Goal: Information Seeking & Learning: Learn about a topic

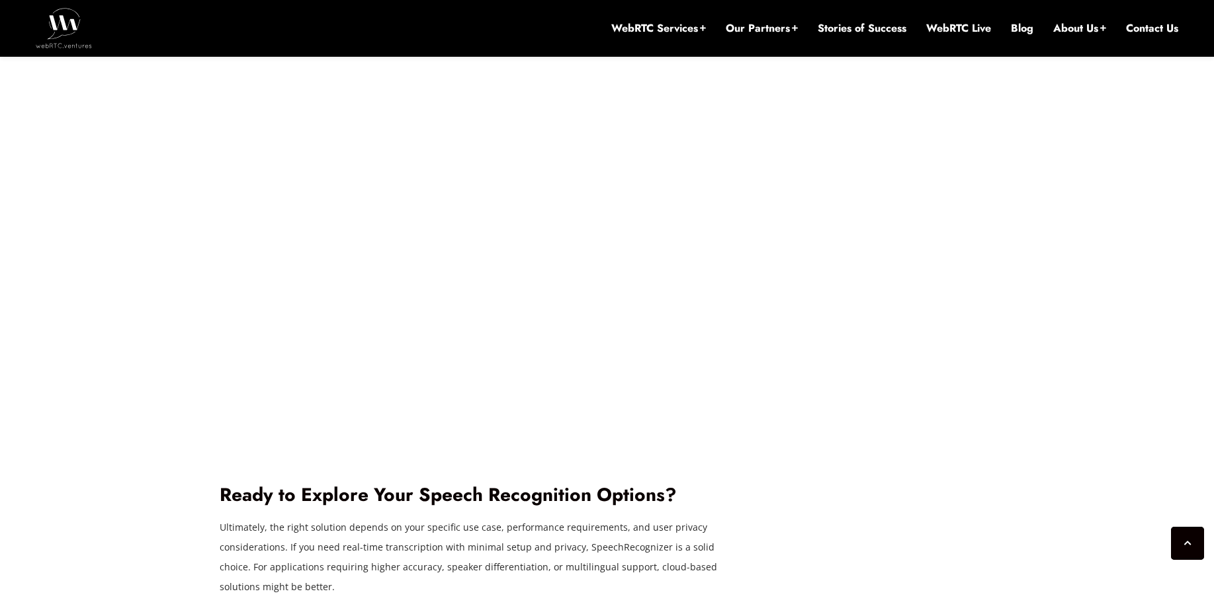
scroll to position [3016, 0]
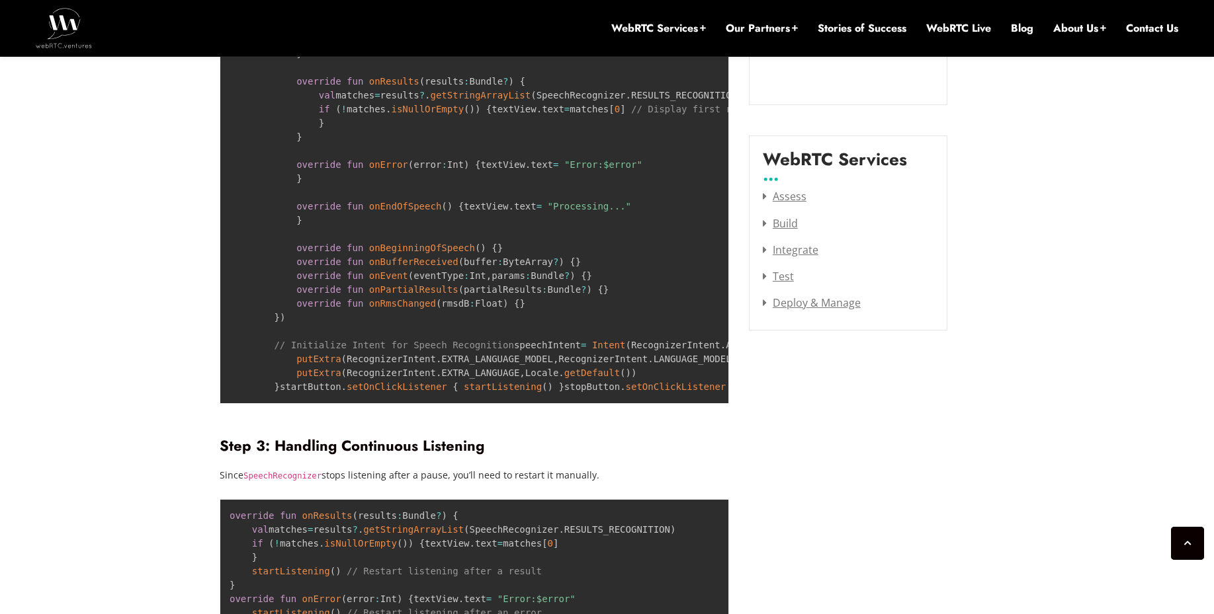
scroll to position [1667, 0]
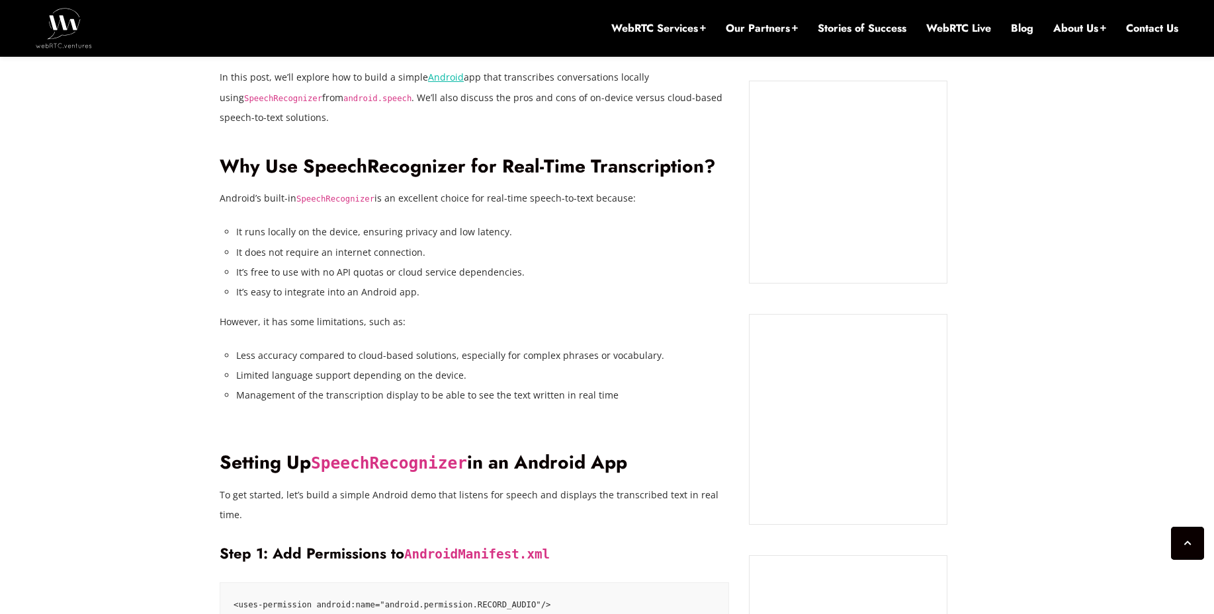
scroll to position [1111, 0]
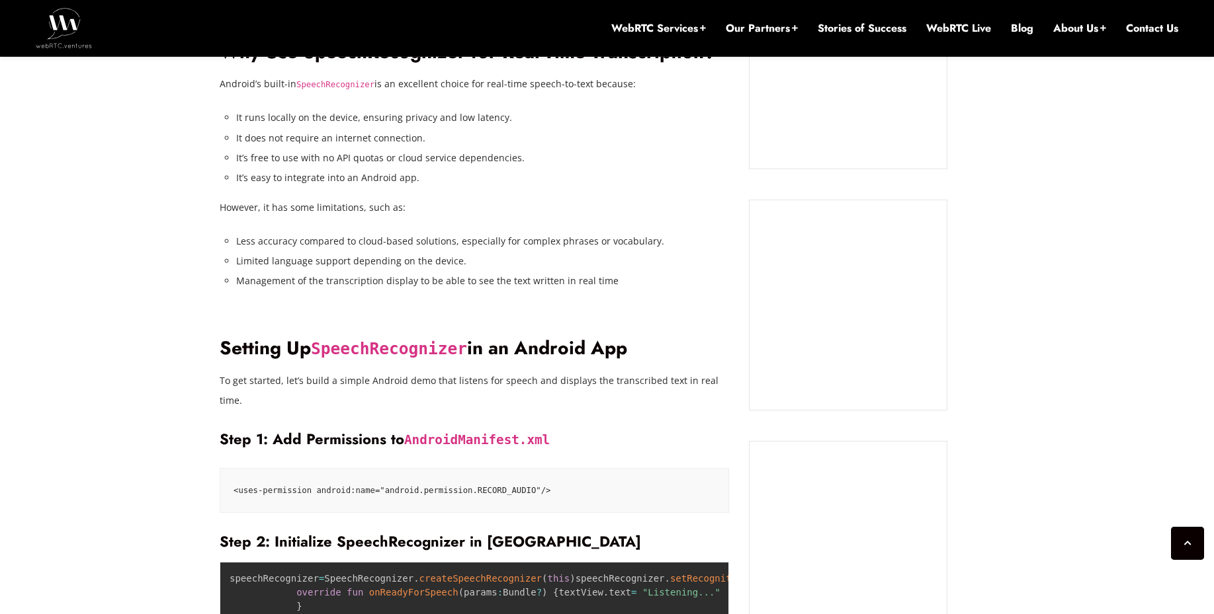
click at [259, 482] on code "<uses-permission android:name="android.permission.RECORD_AUDIO"/>" at bounding box center [474, 490] width 482 height 17
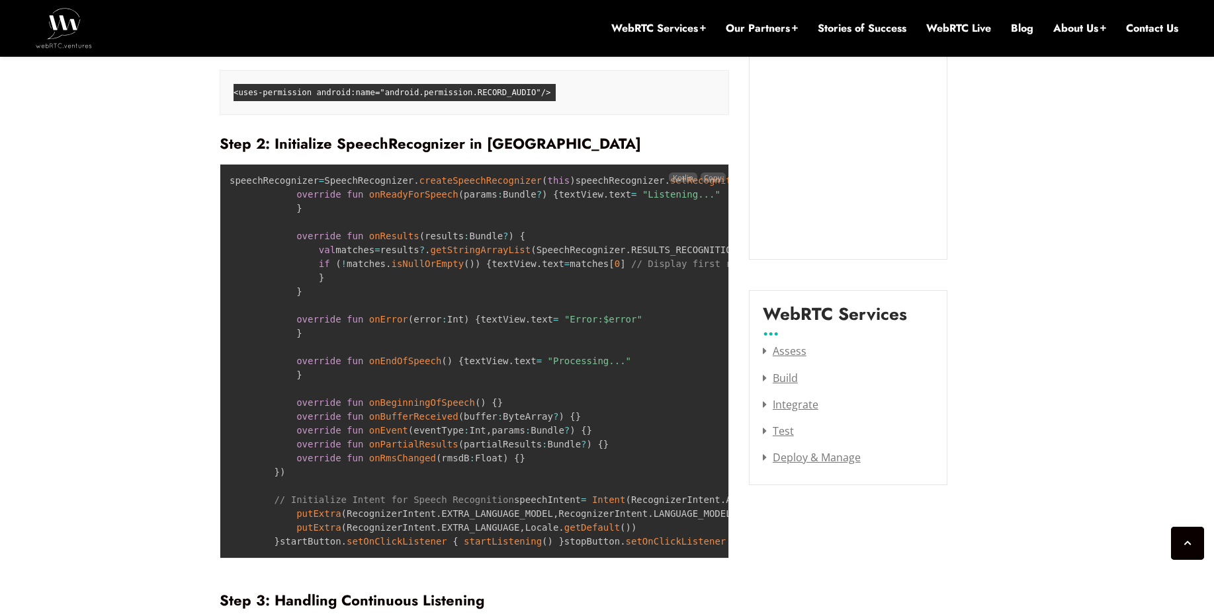
scroll to position [1429, 0]
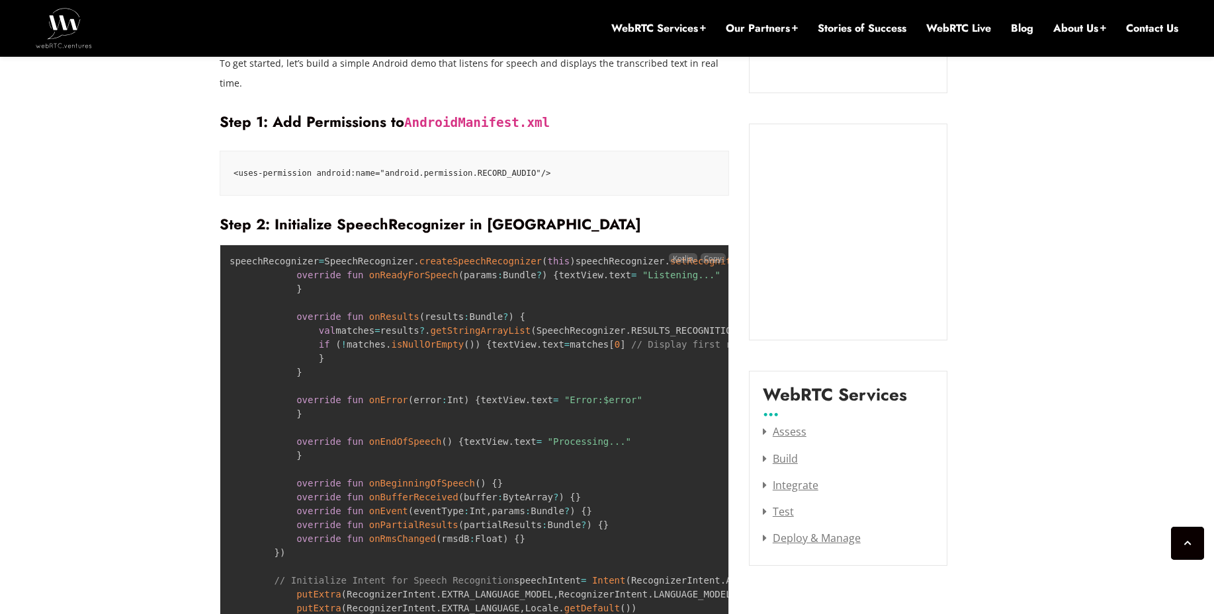
click at [271, 256] on code "speechRecognizer = SpeechRecognizer . createSpeechRecognizer ( this ) speechRec…" at bounding box center [592, 442] width 725 height 372
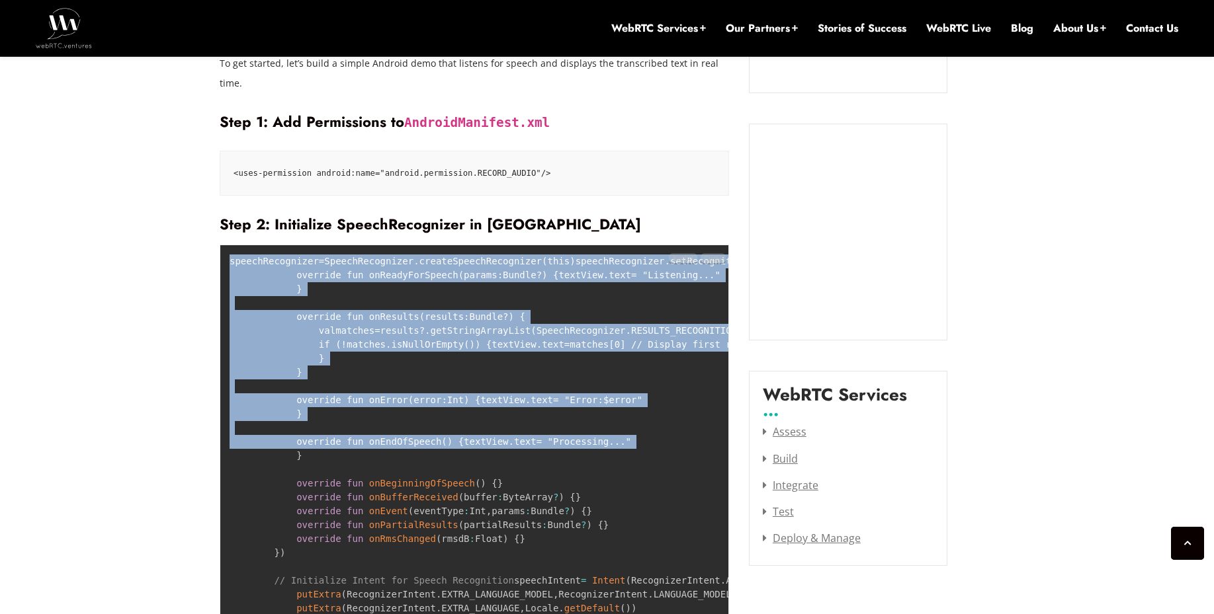
drag, startPoint x: 271, startPoint y: 220, endPoint x: 462, endPoint y: 446, distance: 295.7
click at [462, 464] on pre "speechRecognizer = SpeechRecognizer . createSpeechRecognizer ( this ) speechRec…" at bounding box center [474, 442] width 509 height 395
click at [271, 245] on pre "speechRecognizer = SpeechRecognizer . createSpeechRecognizer ( this ) speechRec…" at bounding box center [474, 442] width 509 height 395
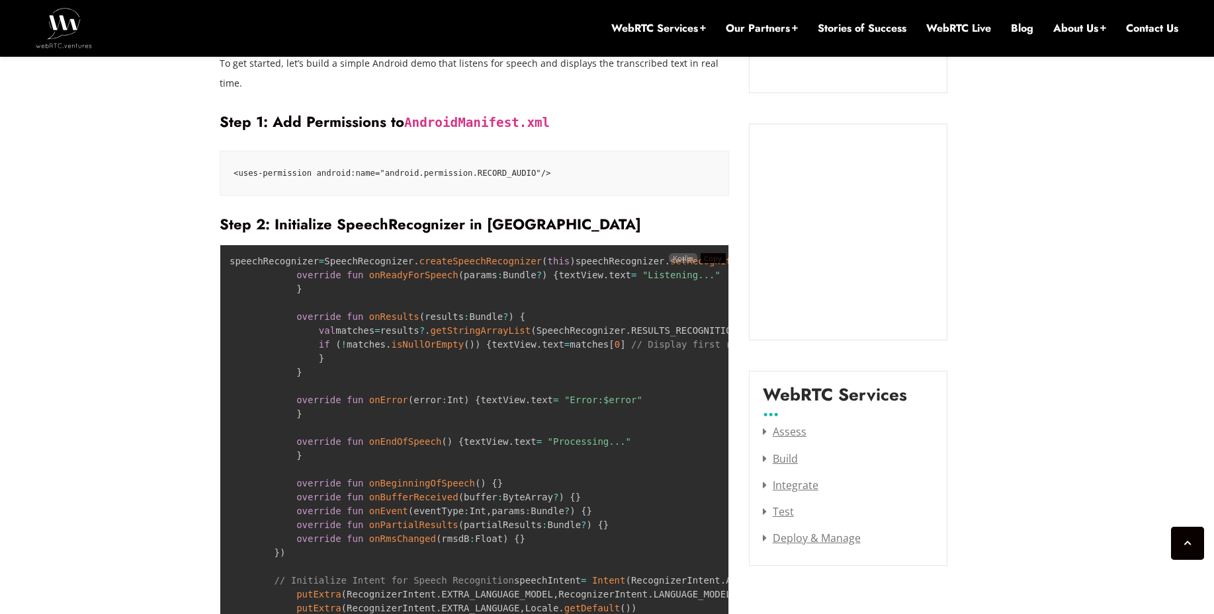
click at [706, 253] on span "Copy" at bounding box center [713, 258] width 18 height 10
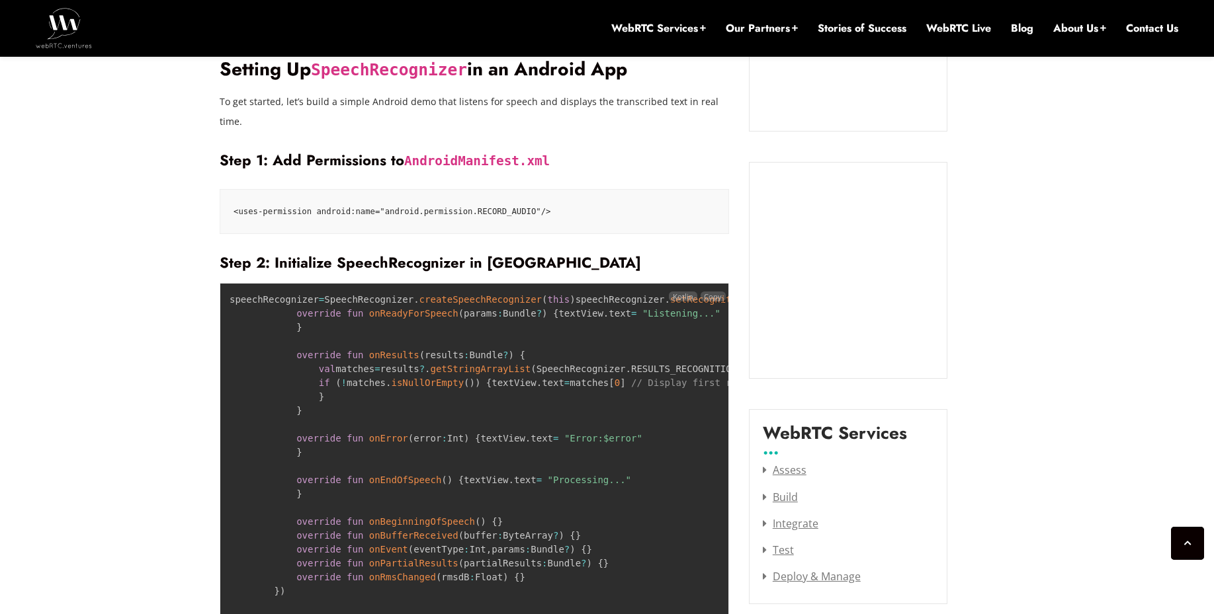
scroll to position [1508, 0]
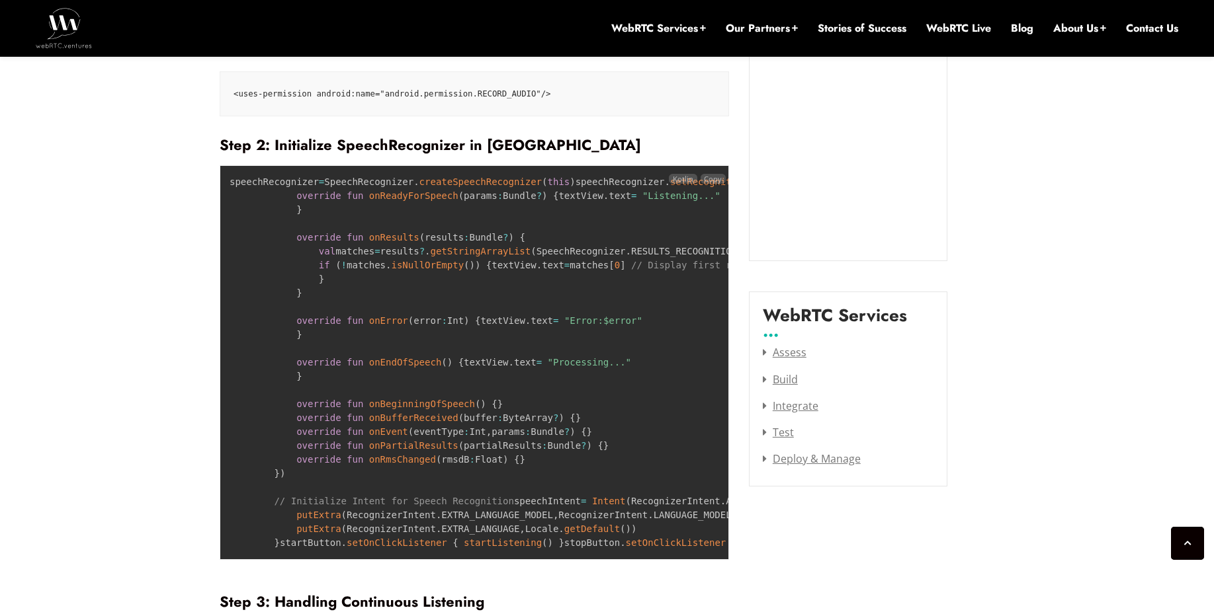
click at [246, 165] on pre "speechRecognizer = SpeechRecognizer . createSpeechRecognizer ( this ) speechRec…" at bounding box center [474, 362] width 509 height 395
click at [245, 177] on code "speechRecognizer = SpeechRecognizer . createSpeechRecognizer ( this ) speechRec…" at bounding box center [592, 363] width 725 height 372
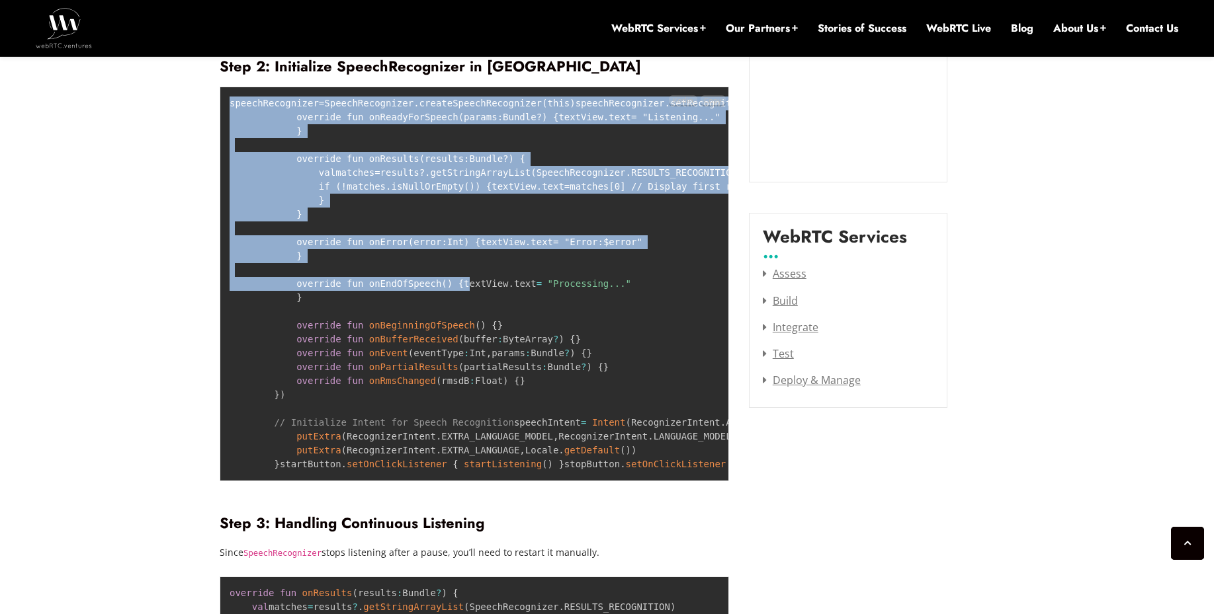
scroll to position [1667, 0]
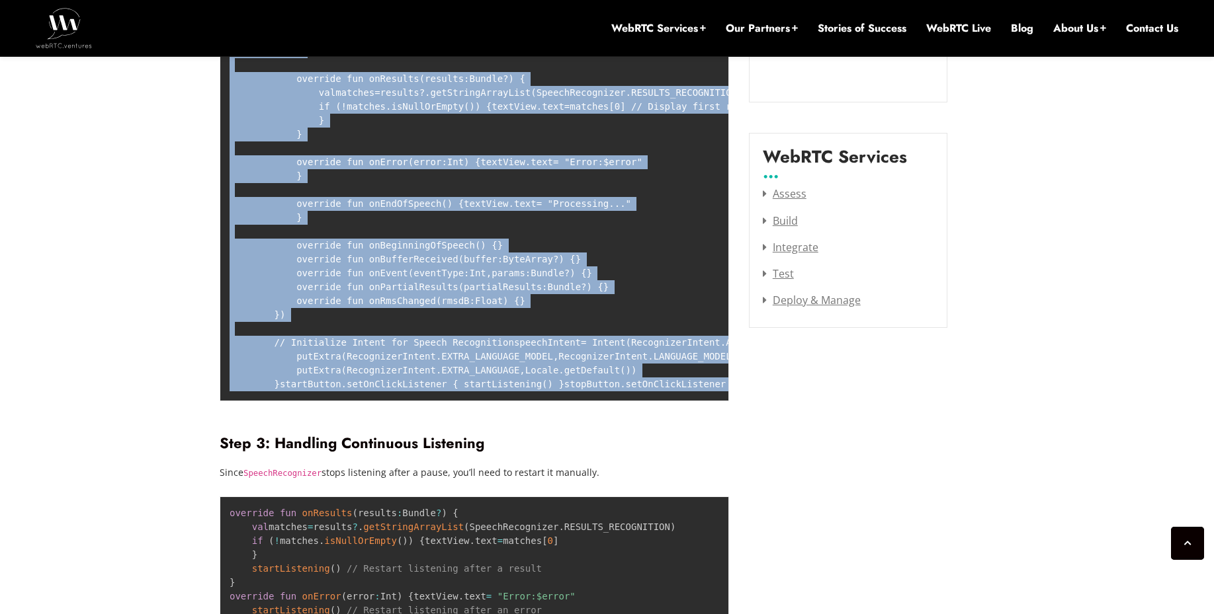
drag, startPoint x: 245, startPoint y: 141, endPoint x: 575, endPoint y: 475, distance: 470.0
click at [575, 401] on pre "speechRecognizer = SpeechRecognizer . createSpeechRecognizer ( this ) speechRec…" at bounding box center [474, 204] width 509 height 395
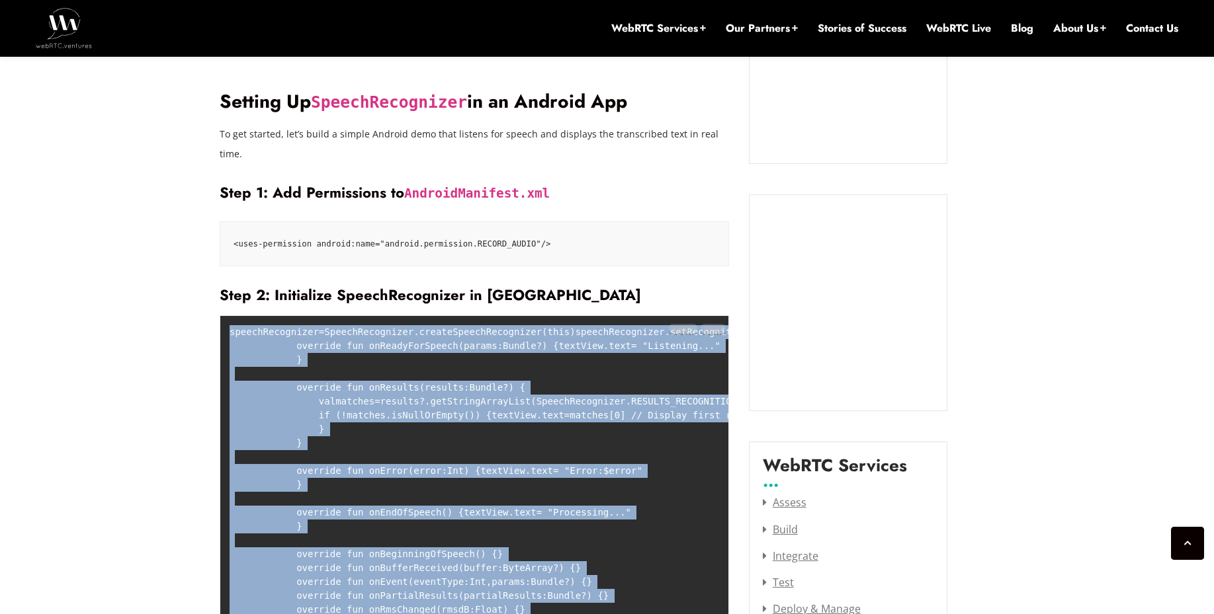
scroll to position [1349, 0]
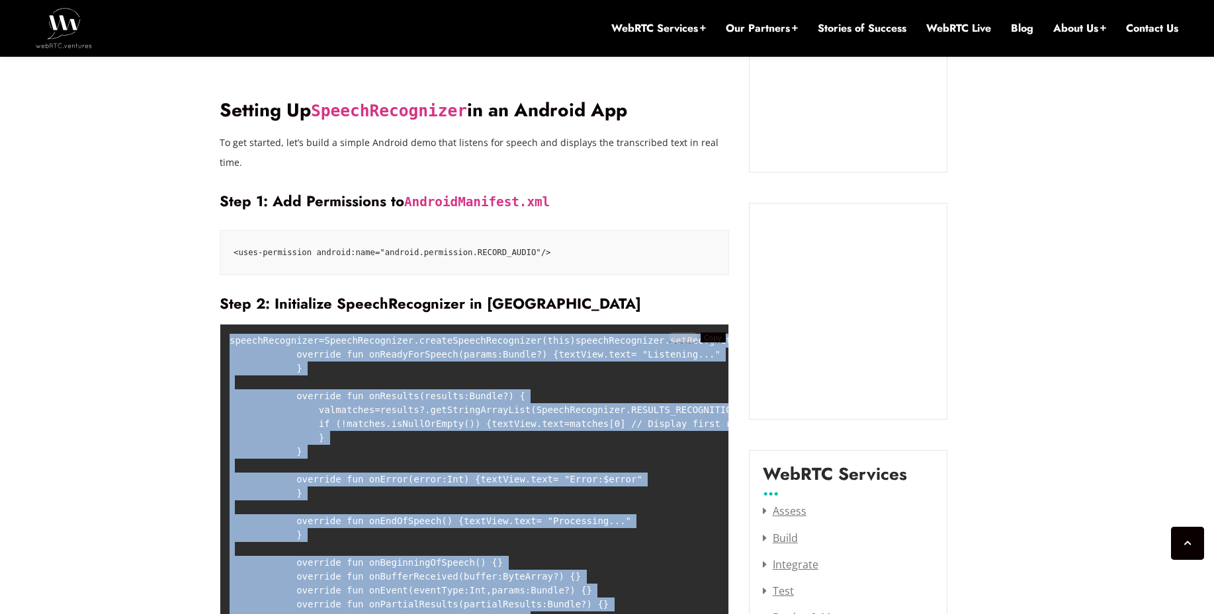
click at [718, 333] on span "Copy" at bounding box center [713, 338] width 18 height 10
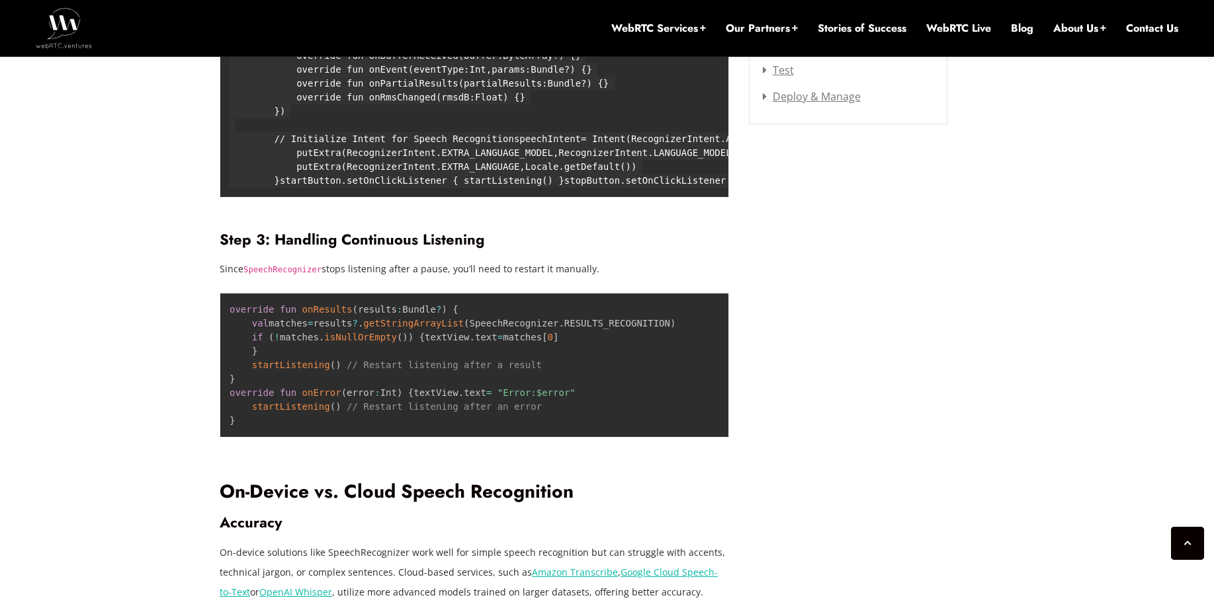
scroll to position [1905, 0]
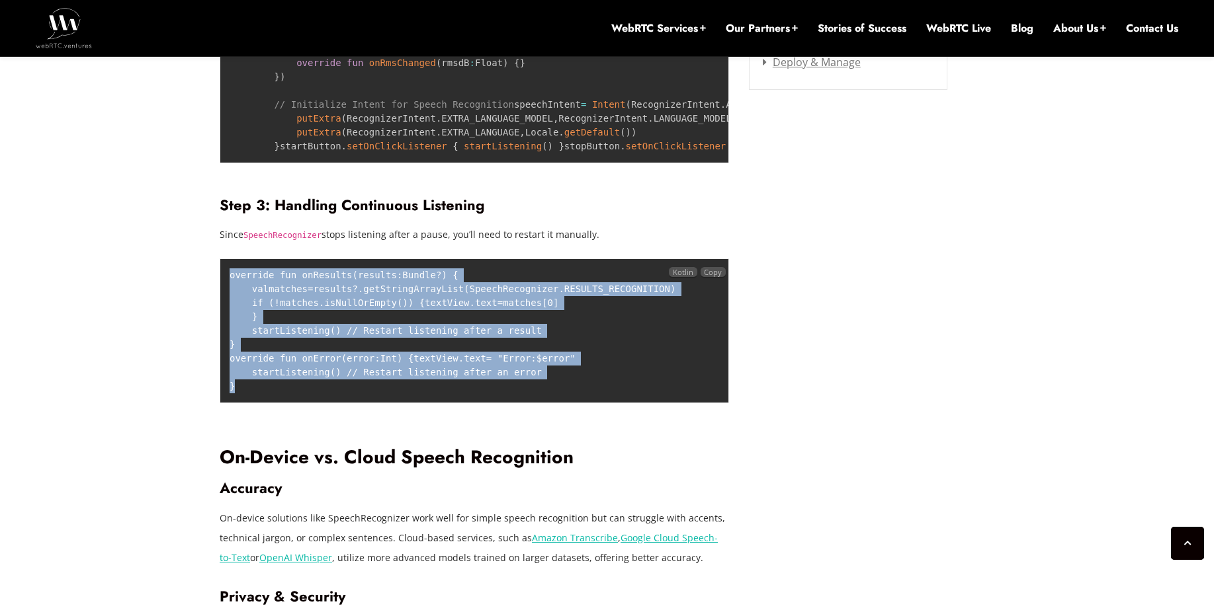
drag, startPoint x: 266, startPoint y: 497, endPoint x: 226, endPoint y: 358, distance: 144.6
click at [226, 358] on pre "override fun onResults ( results : Bundle ? ) { val matches = results ? . getSt…" at bounding box center [474, 331] width 509 height 145
click at [380, 336] on span "// Restart listening after a result" at bounding box center [444, 330] width 195 height 11
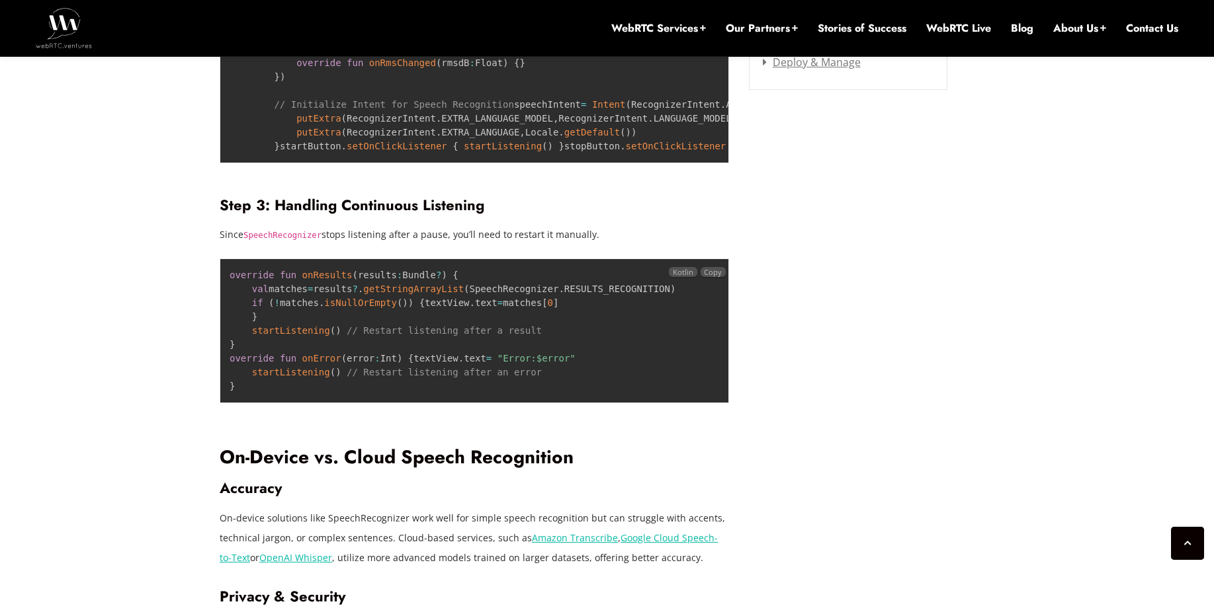
click at [273, 403] on pre "override fun onResults ( results : Bundle ? ) { val matches = results ? . getSt…" at bounding box center [474, 331] width 509 height 145
click at [281, 403] on pre "override fun onResults ( results : Bundle ? ) { val matches = results ? . getSt…" at bounding box center [474, 331] width 509 height 145
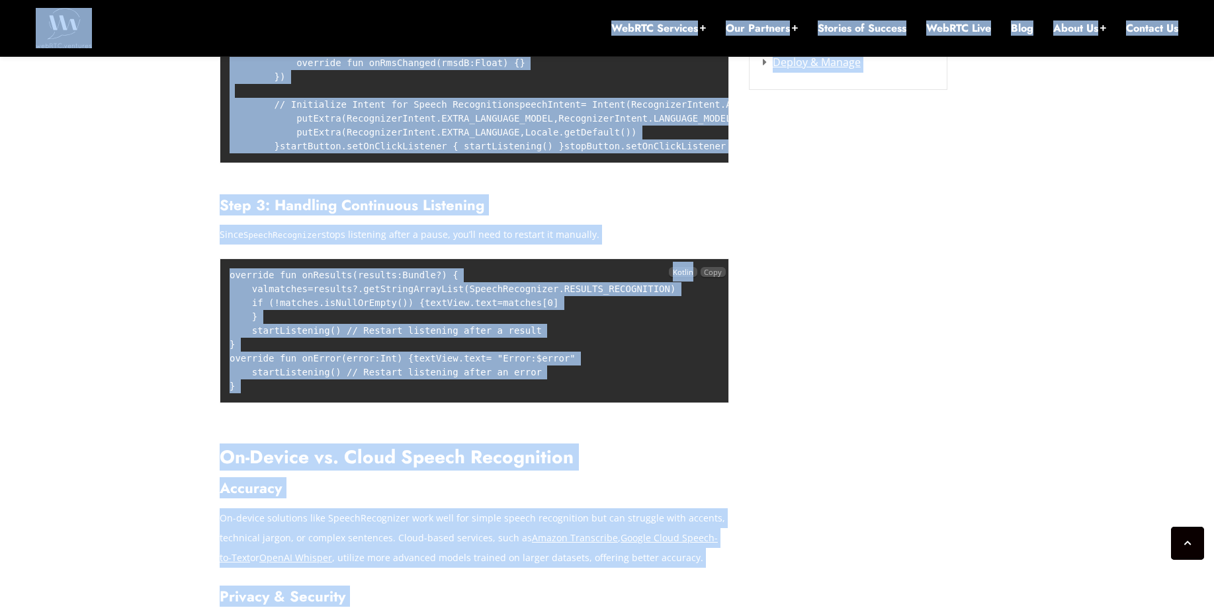
click at [284, 403] on pre "override fun onResults ( results : Bundle ? ) { val matches = results ? . getSt…" at bounding box center [474, 331] width 509 height 145
click at [384, 307] on div "Voice-to-text technology has advanced significantly, enabling real-time transcr…" at bounding box center [474, 406] width 509 height 2720
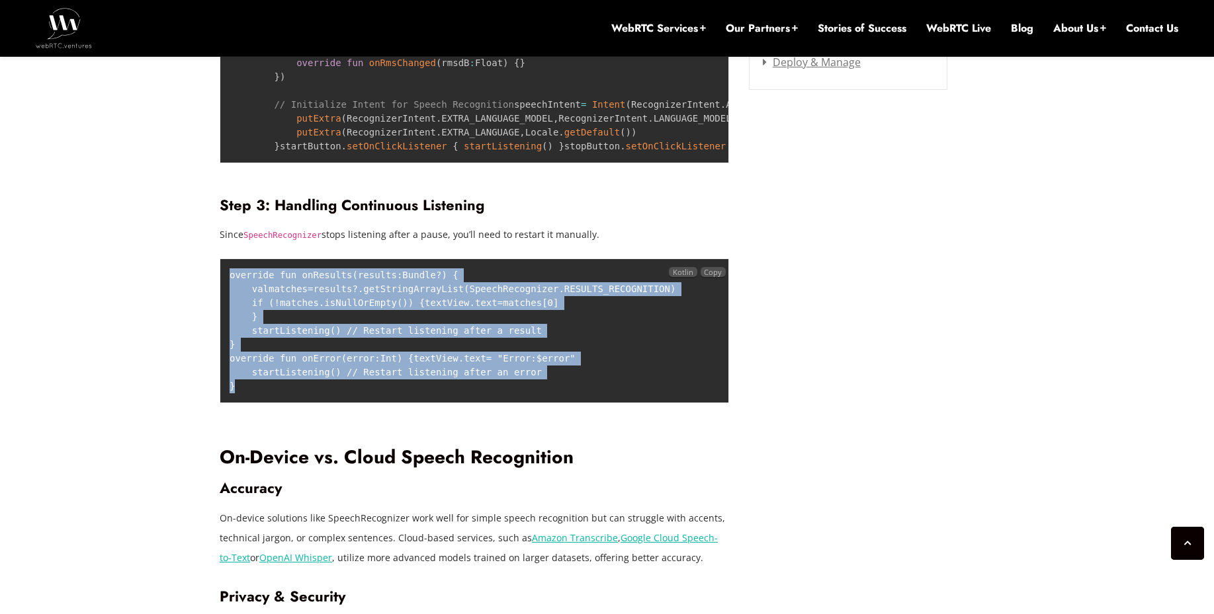
drag, startPoint x: 230, startPoint y: 360, endPoint x: 247, endPoint y: 499, distance: 140.6
click at [247, 403] on pre "override fun onResults ( results : Bundle ? ) { val matches = results ? . getSt…" at bounding box center [474, 331] width 509 height 145
copy code "override fun onResults ( results : Bundle ? ) { val matches = results ? . getSt…"
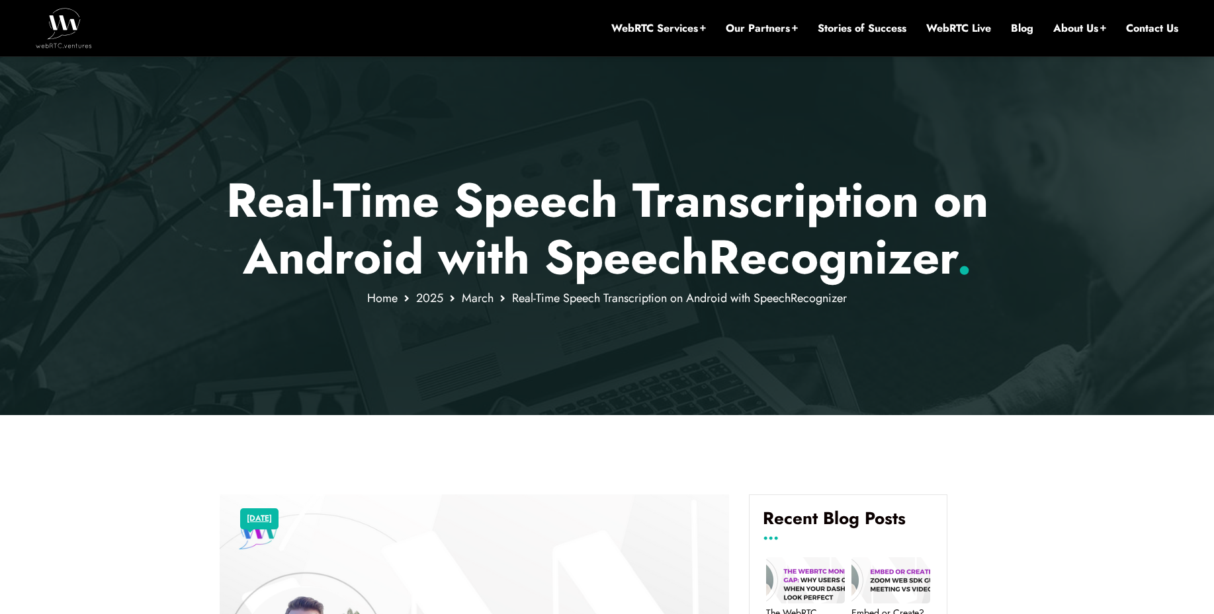
scroll to position [79, 0]
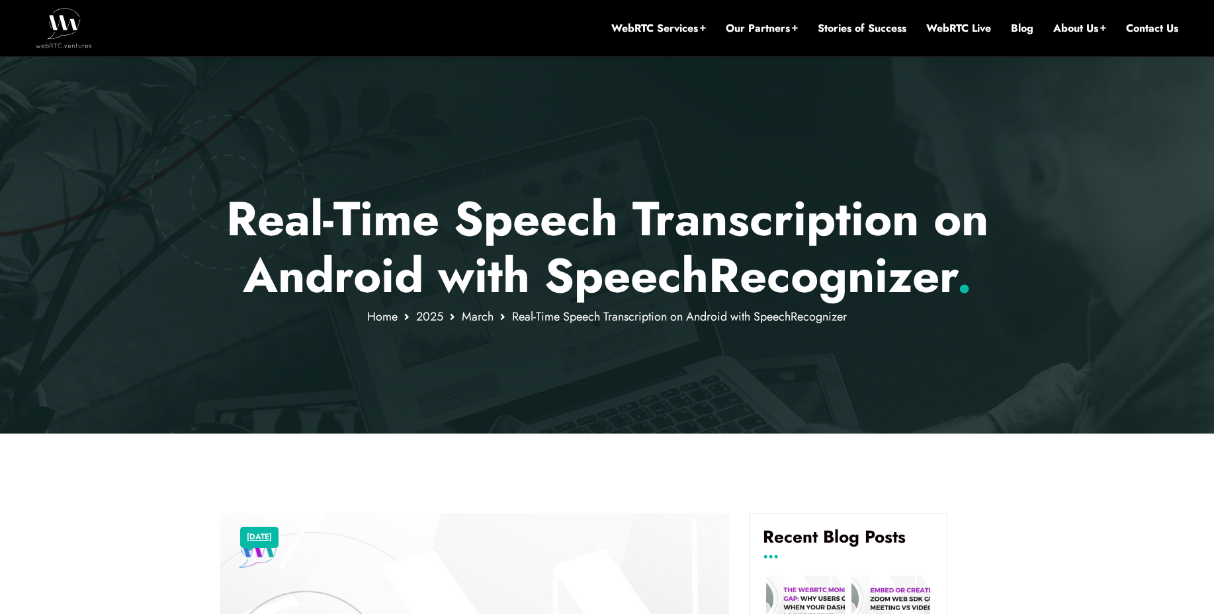
click at [279, 220] on p "Real-Time Speech Transcription on Android with SpeechRecognizer ." at bounding box center [607, 247] width 775 height 114
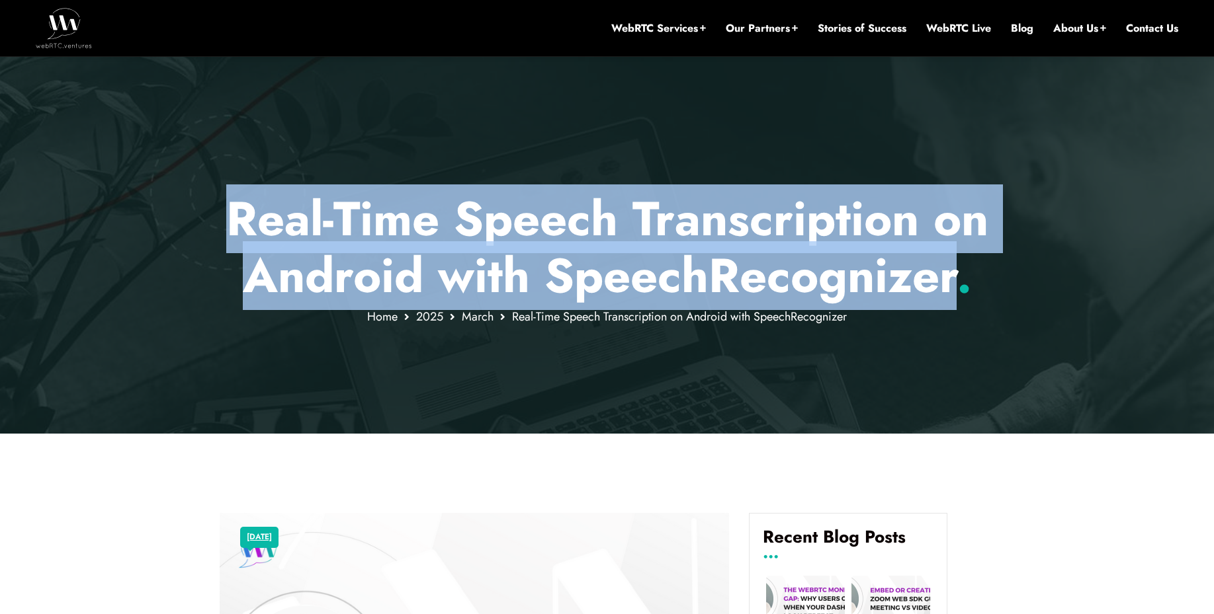
drag, startPoint x: 279, startPoint y: 220, endPoint x: 905, endPoint y: 289, distance: 629.5
click at [905, 289] on p "Real-Time Speech Transcription on Android with SpeechRecognizer ." at bounding box center [607, 247] width 775 height 114
copy p "Real-Time Speech Transcription on Android with SpeechRecognizer"
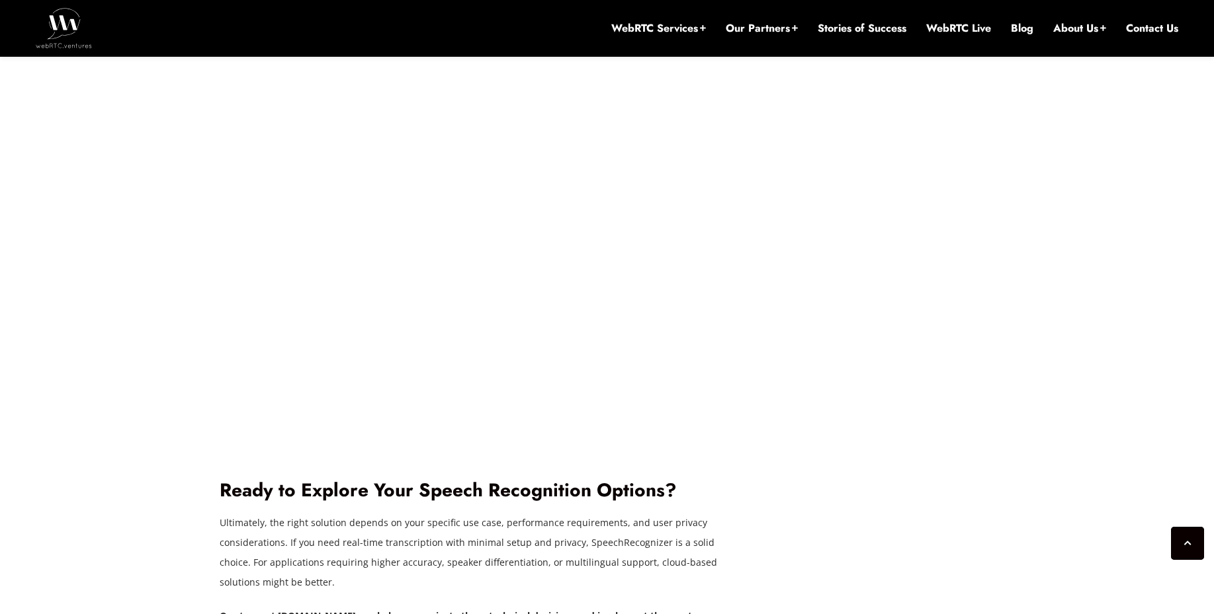
scroll to position [3016, 0]
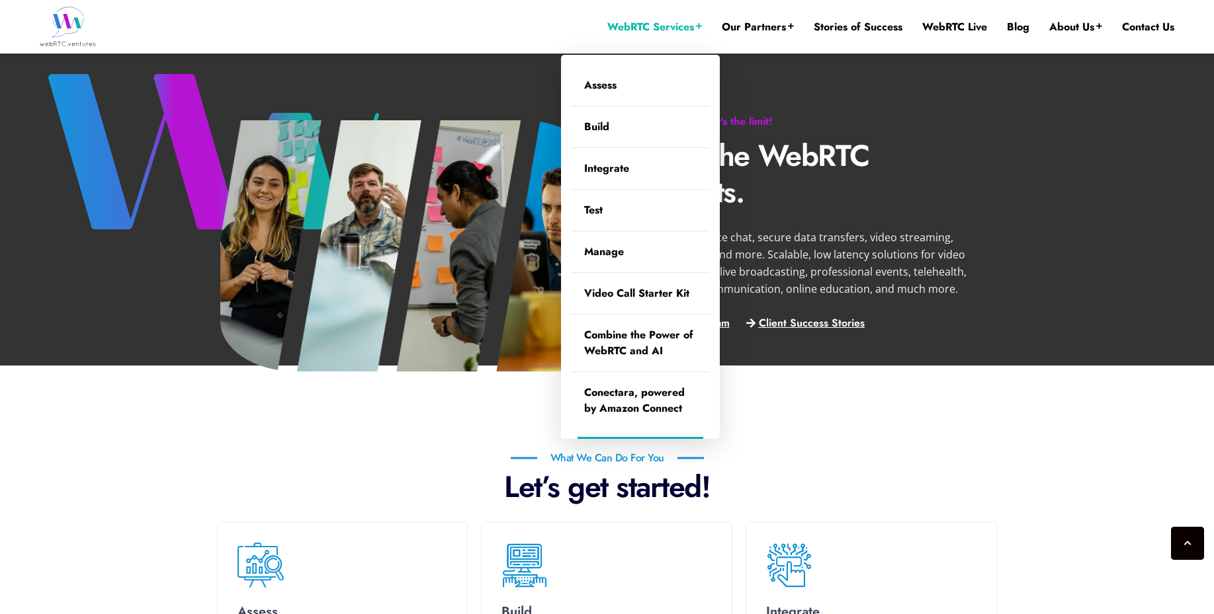
scroll to position [474, 0]
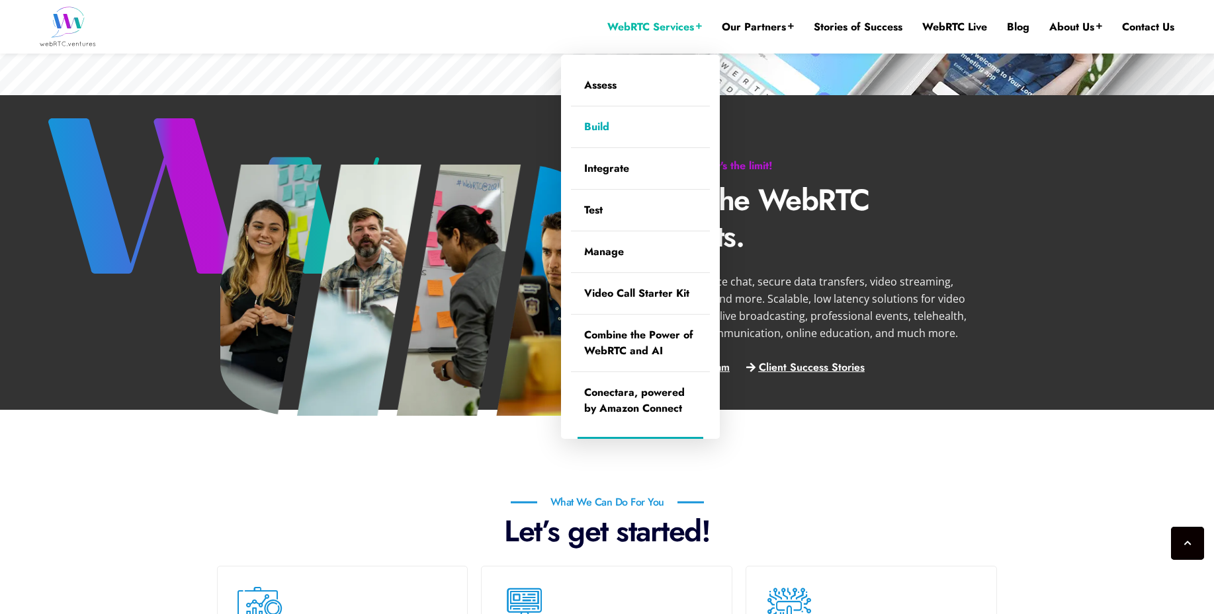
click at [643, 121] on link "Build" at bounding box center [640, 126] width 139 height 41
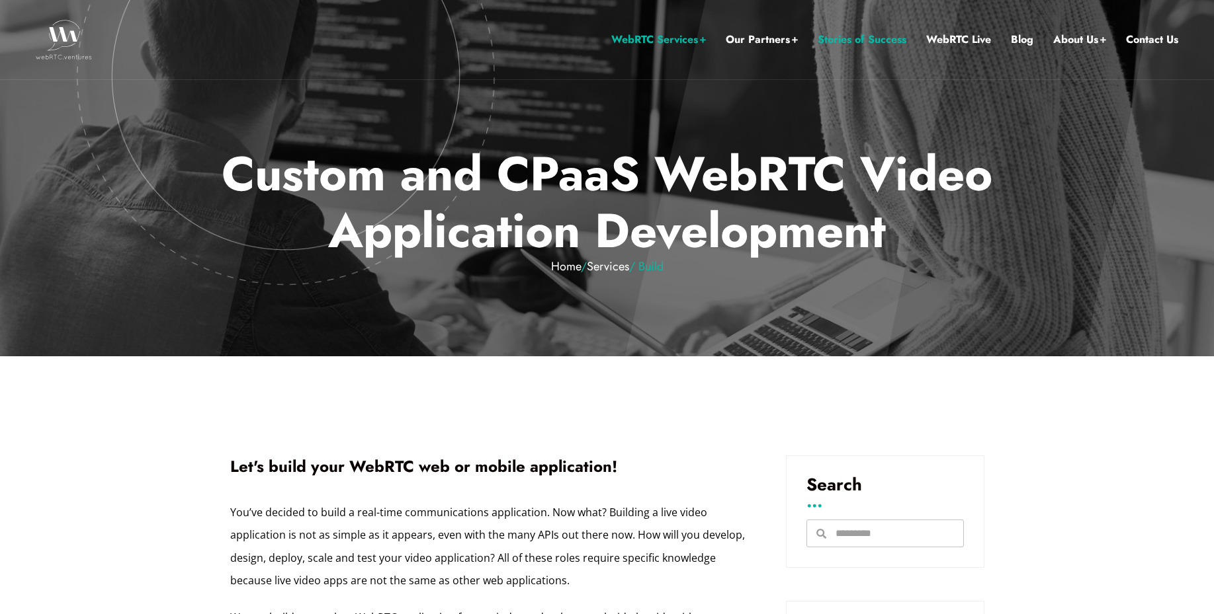
click at [858, 43] on link "Stories of Success" at bounding box center [862, 39] width 89 height 17
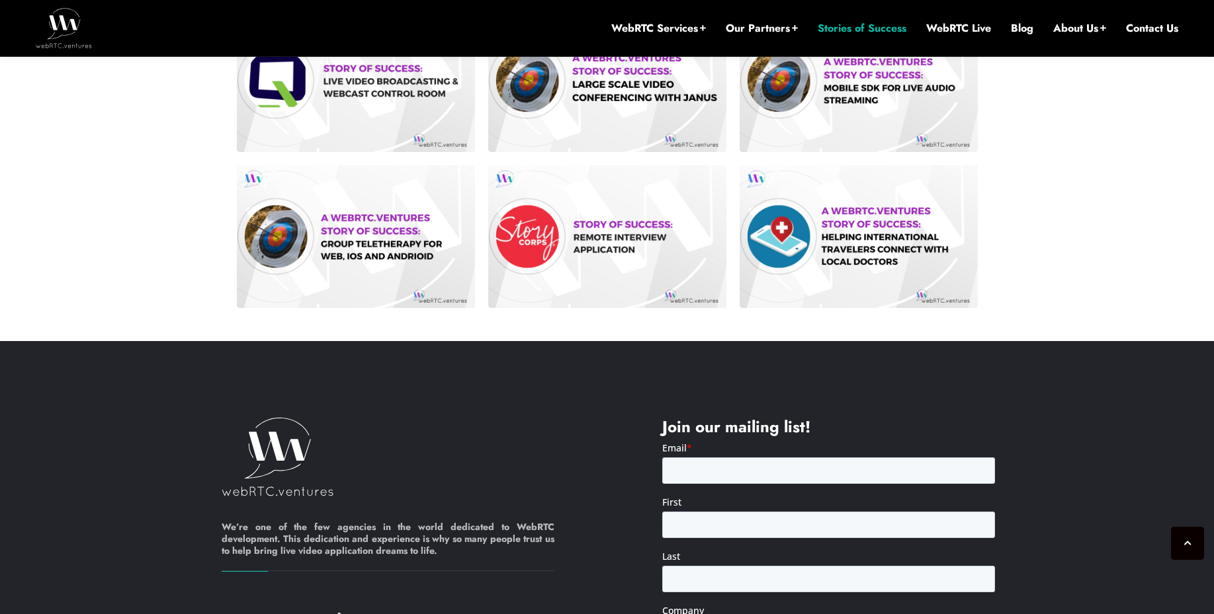
scroll to position [1093, 0]
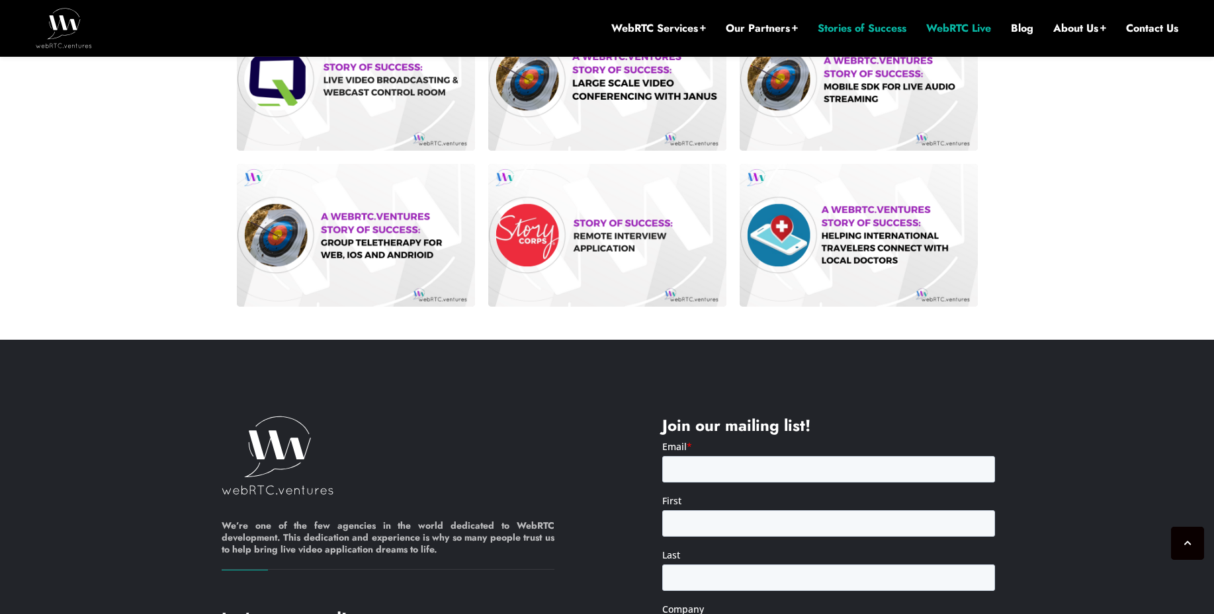
click at [953, 33] on link "WebRTC Live" at bounding box center [958, 28] width 65 height 15
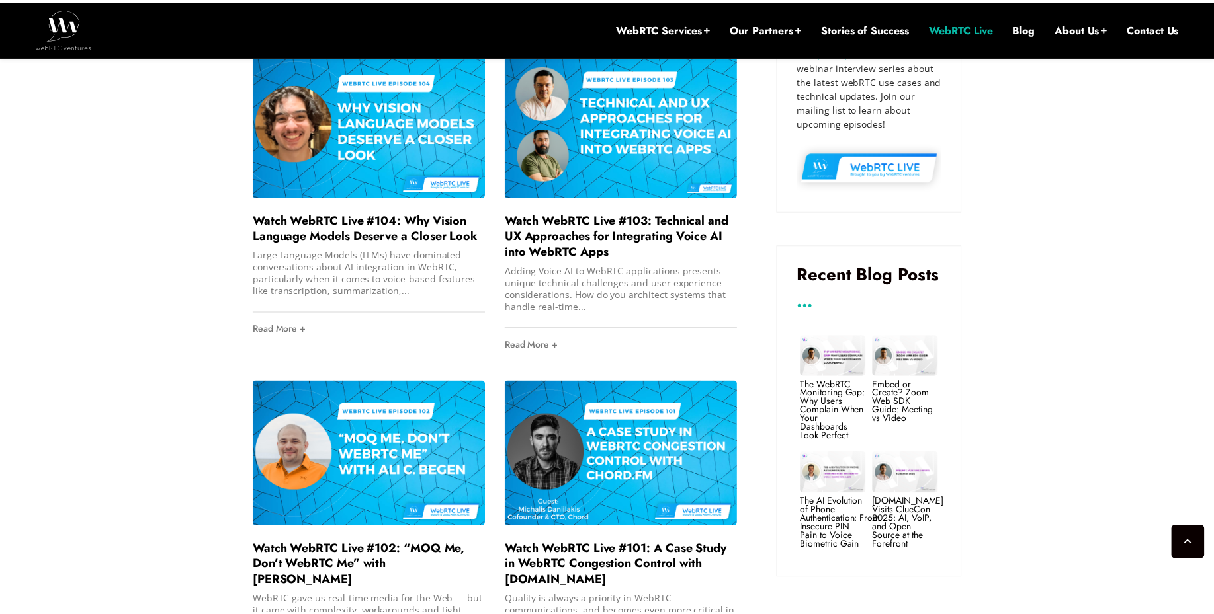
scroll to position [873, 0]
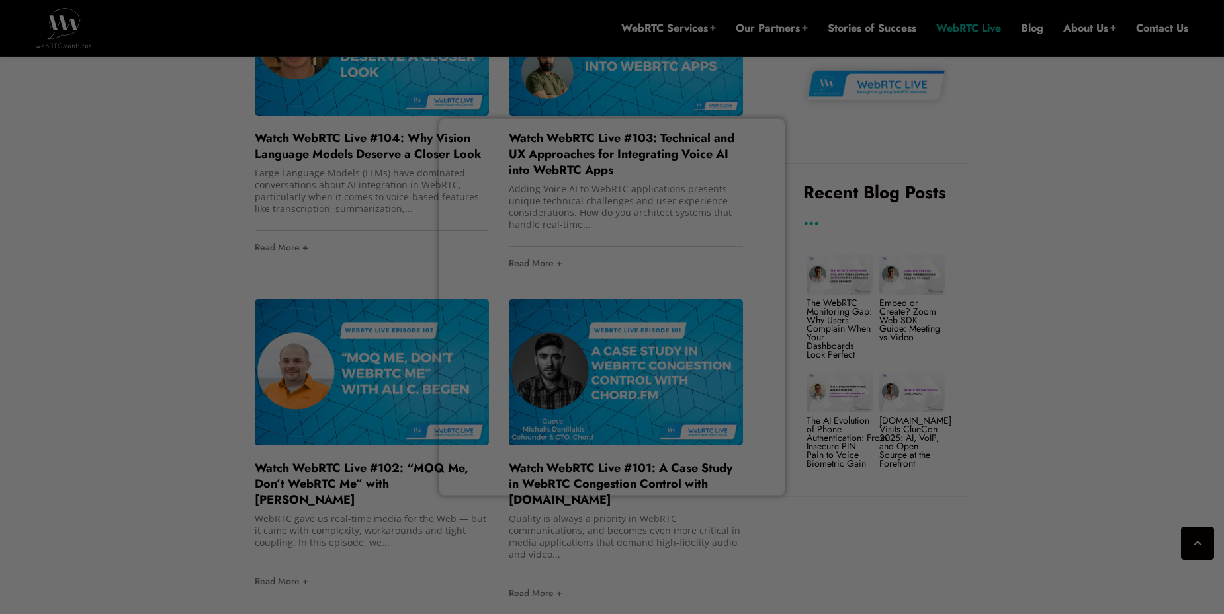
click at [171, 332] on div at bounding box center [618, 310] width 1236 height 620
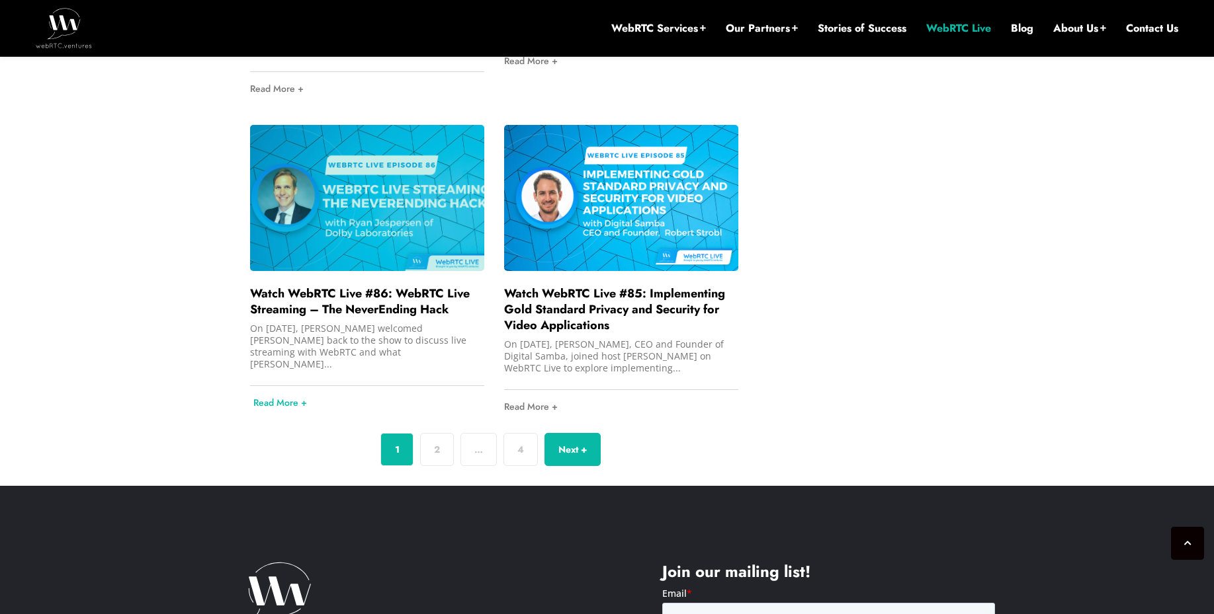
scroll to position [3651, 0]
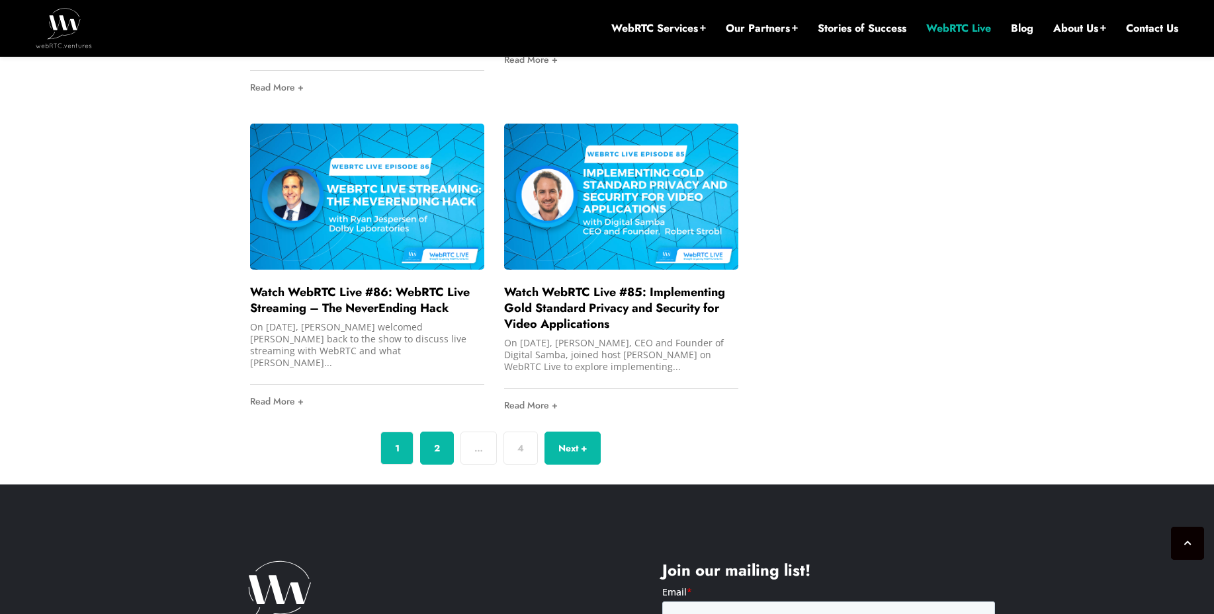
click at [431, 432] on link "2" at bounding box center [437, 448] width 34 height 33
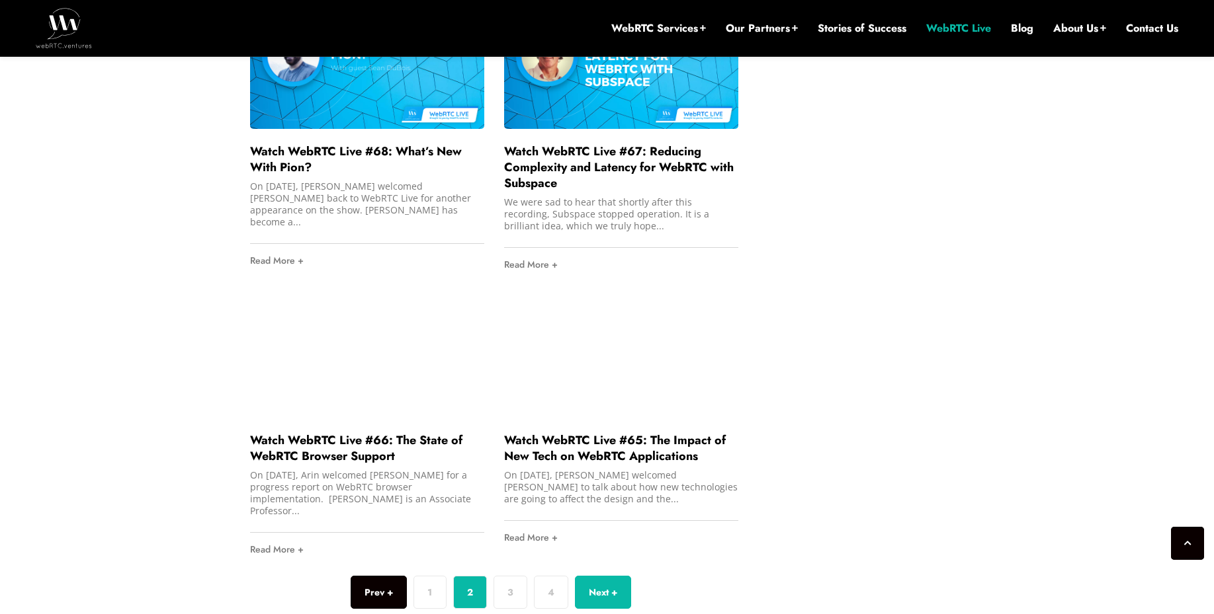
scroll to position [3492, 0]
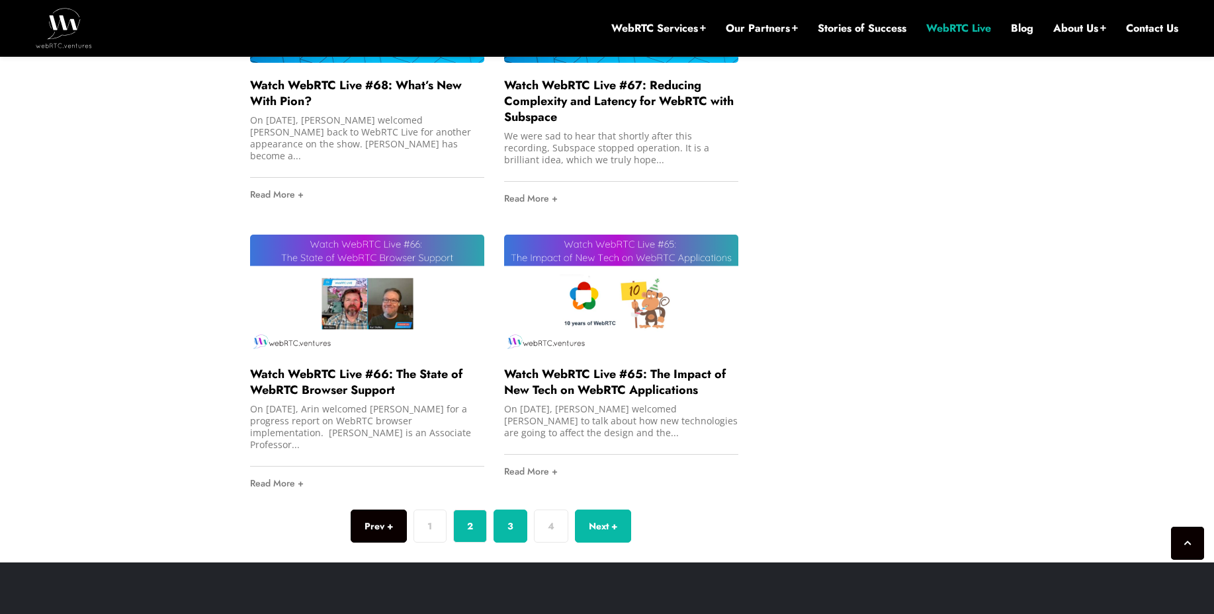
click at [503, 510] on link "3" at bounding box center [510, 526] width 34 height 33
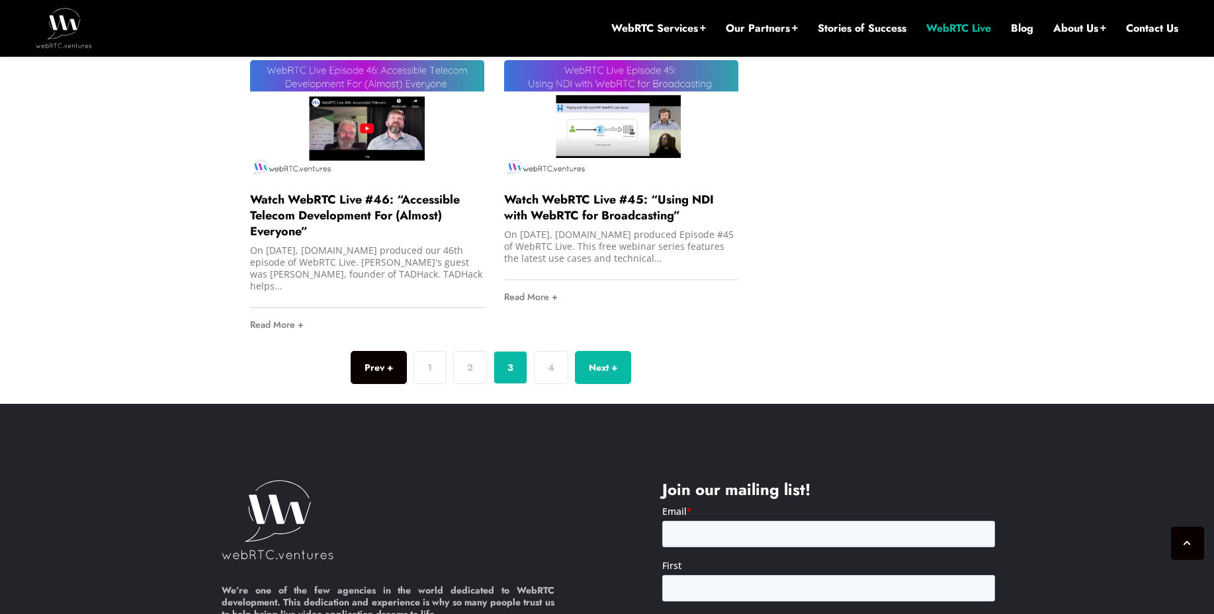
scroll to position [3492, 0]
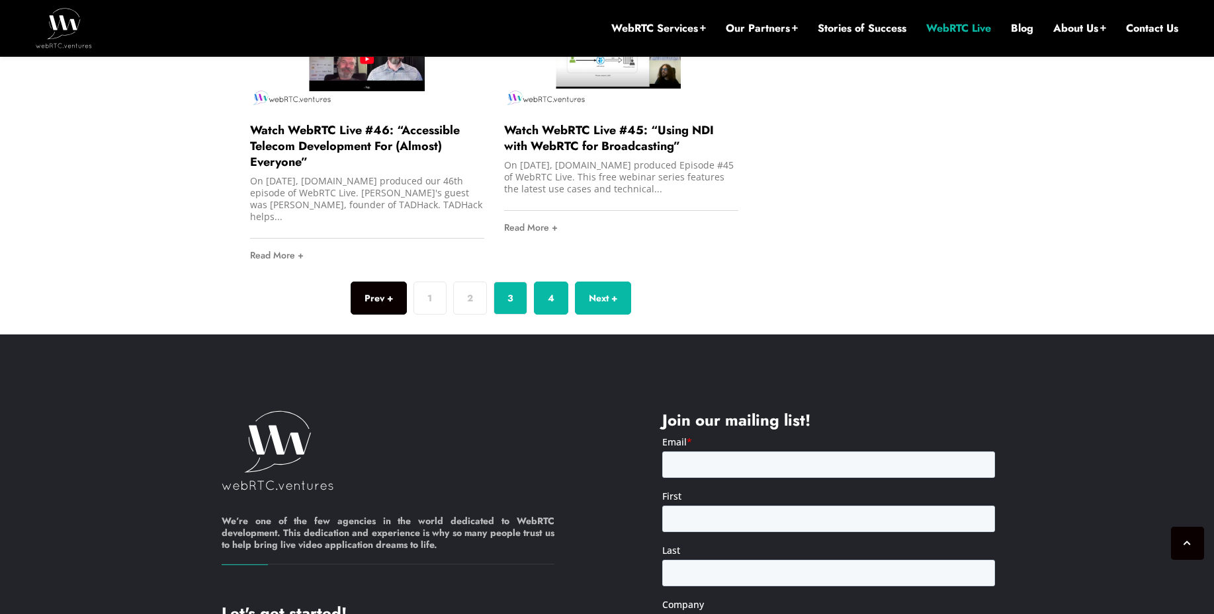
click at [552, 282] on link "4" at bounding box center [551, 298] width 34 height 33
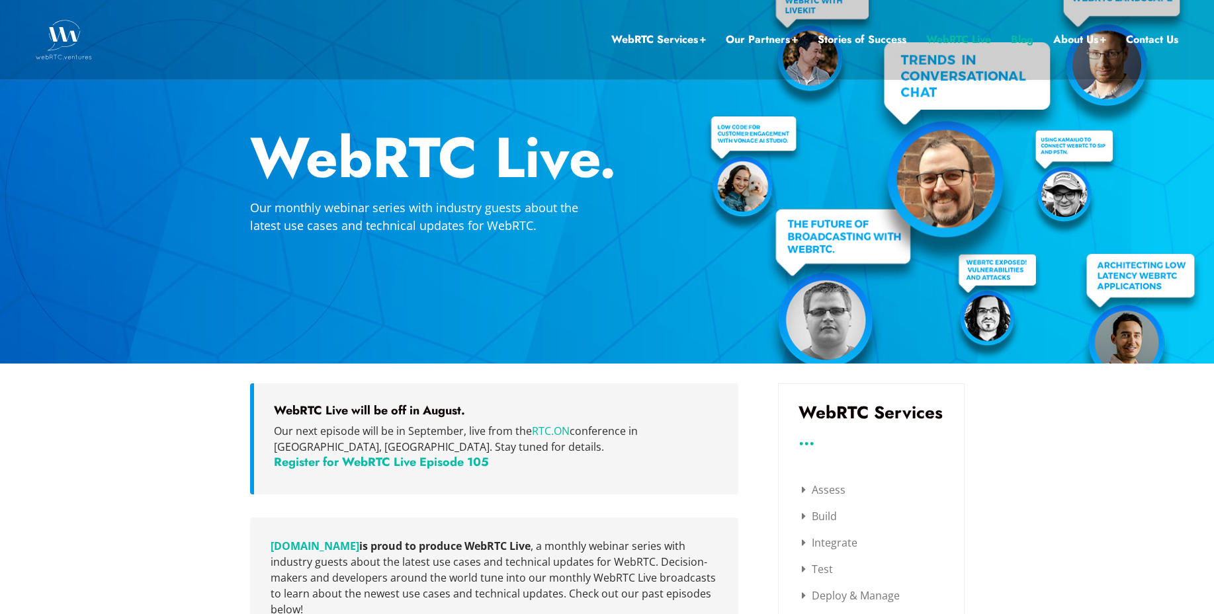
click at [1018, 39] on link "Blog" at bounding box center [1022, 39] width 22 height 17
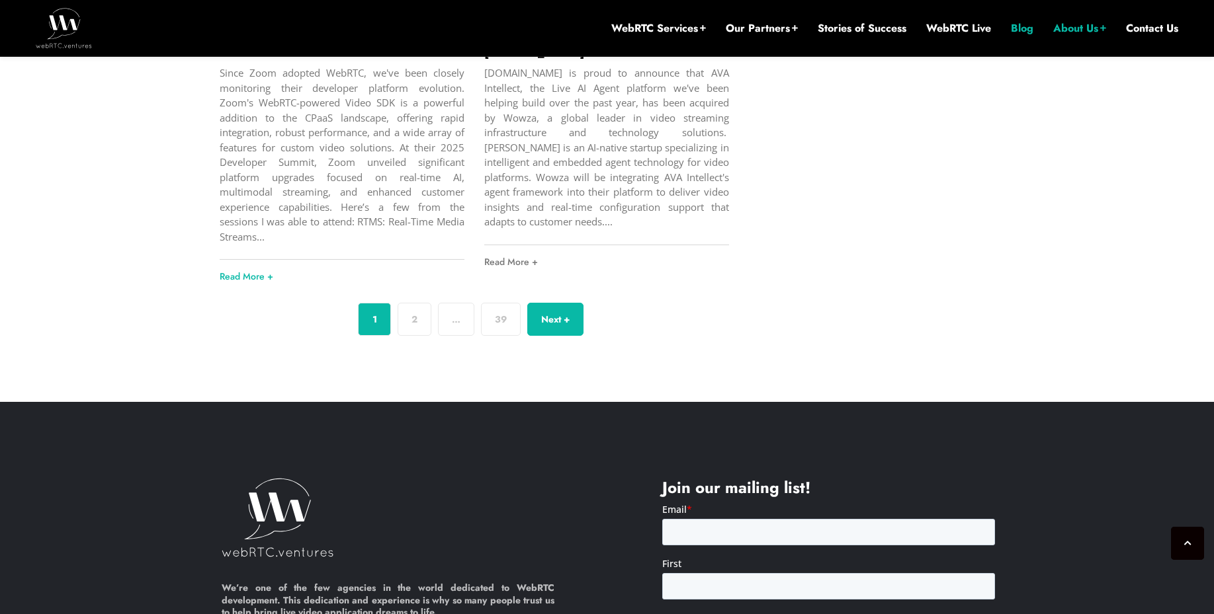
scroll to position [4971, 0]
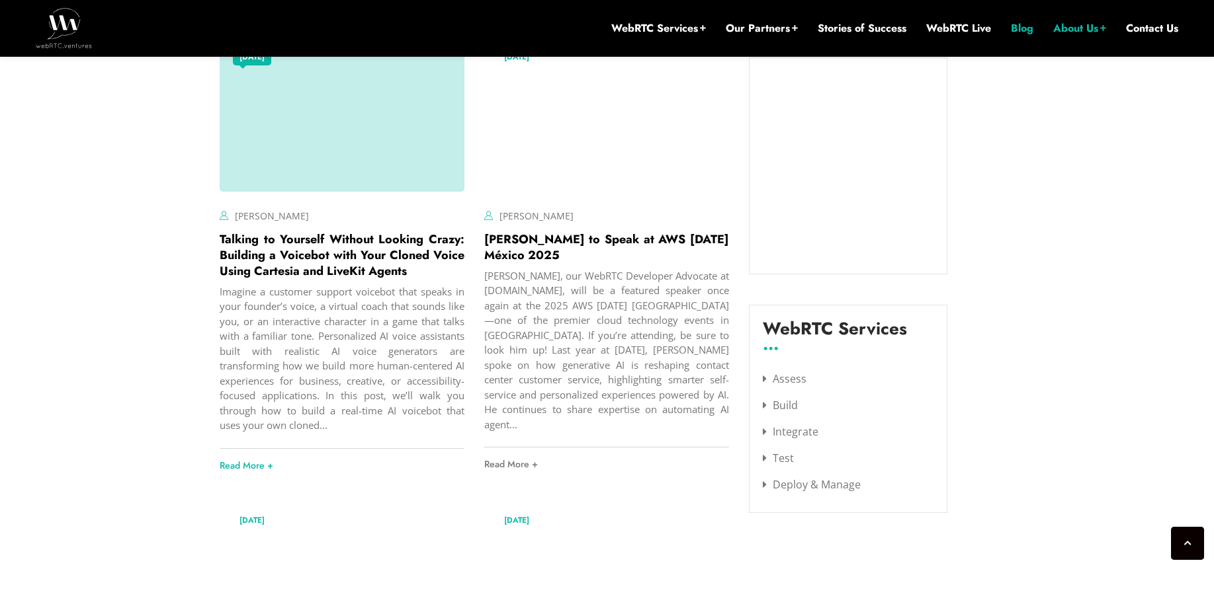
scroll to position [1448, 0]
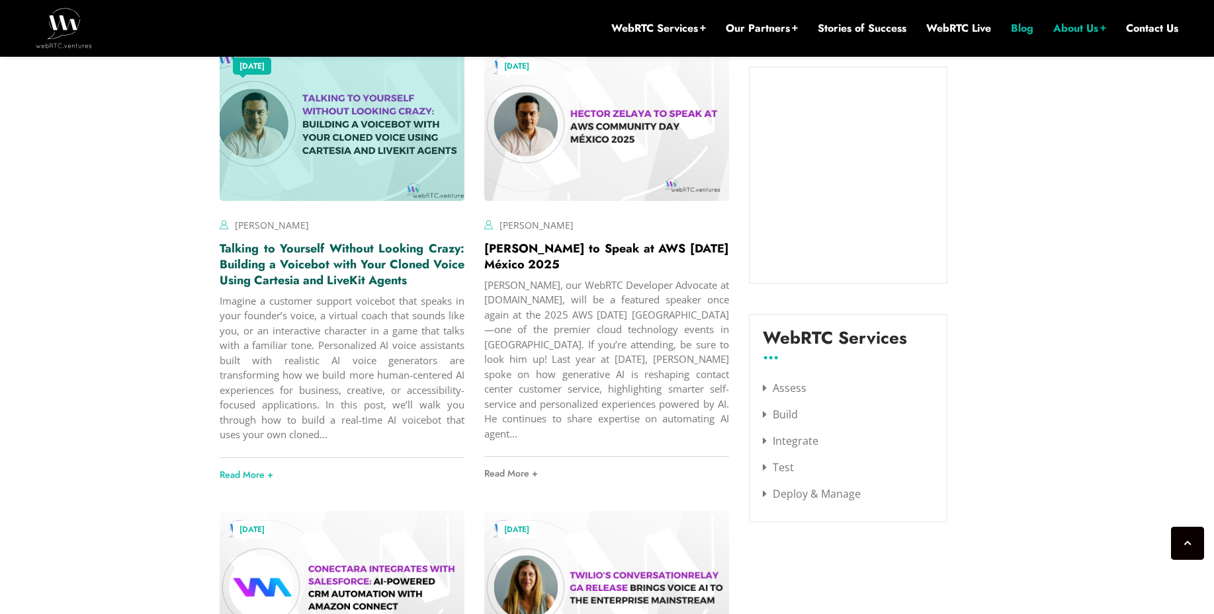
drag, startPoint x: 297, startPoint y: 296, endPoint x: 304, endPoint y: 289, distance: 10.3
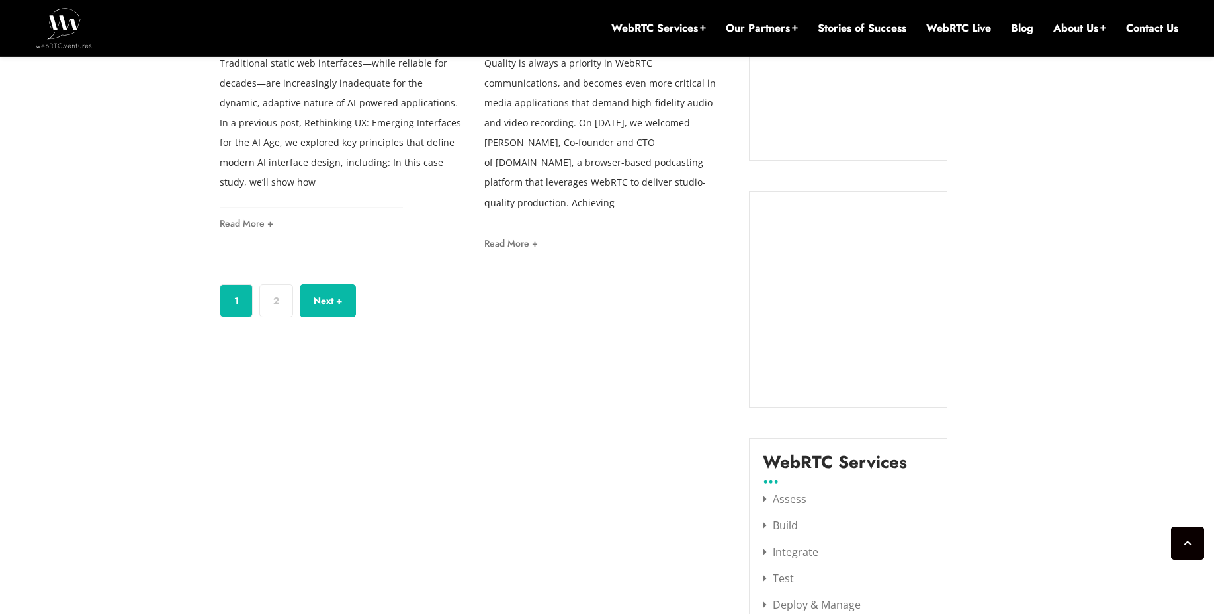
scroll to position [1270, 0]
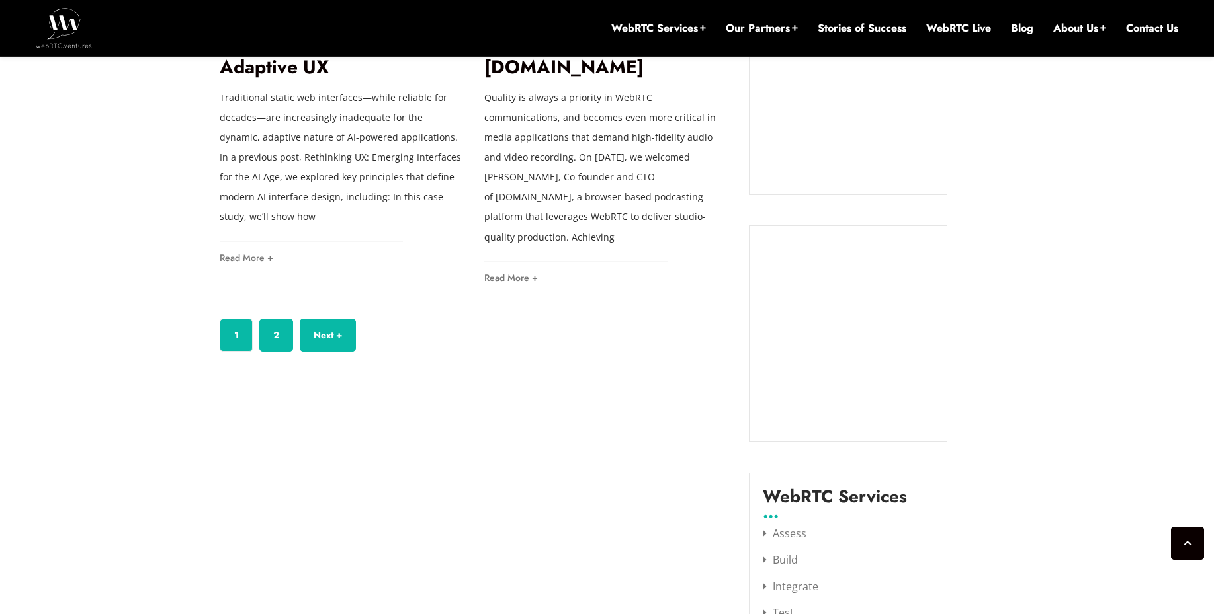
click at [271, 319] on link "2" at bounding box center [276, 335] width 34 height 33
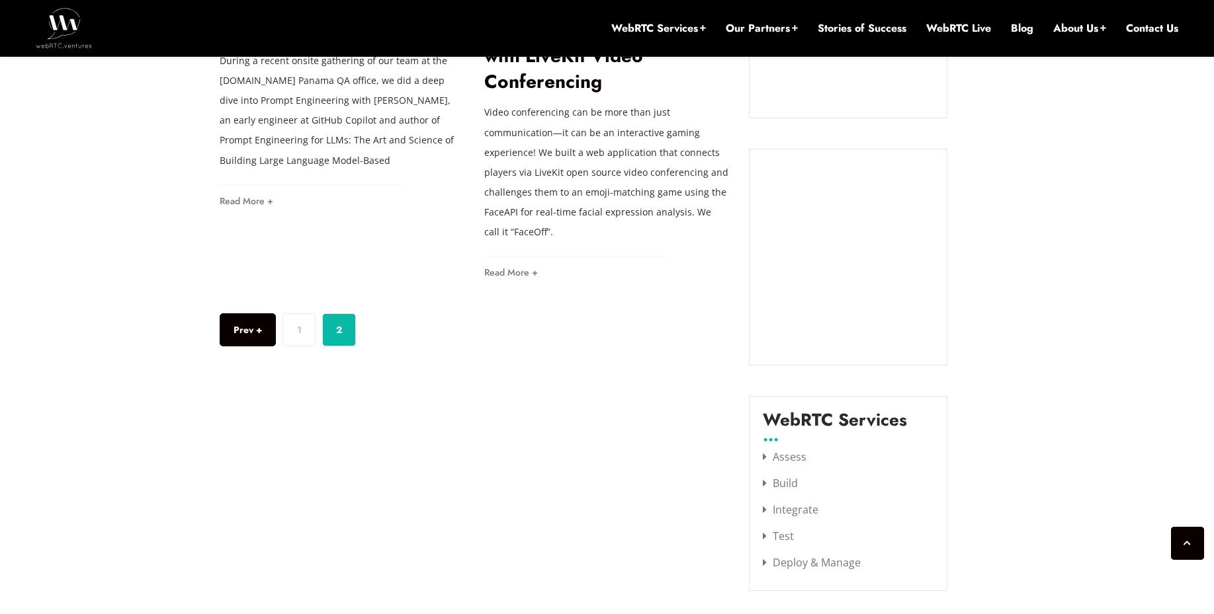
scroll to position [1349, 0]
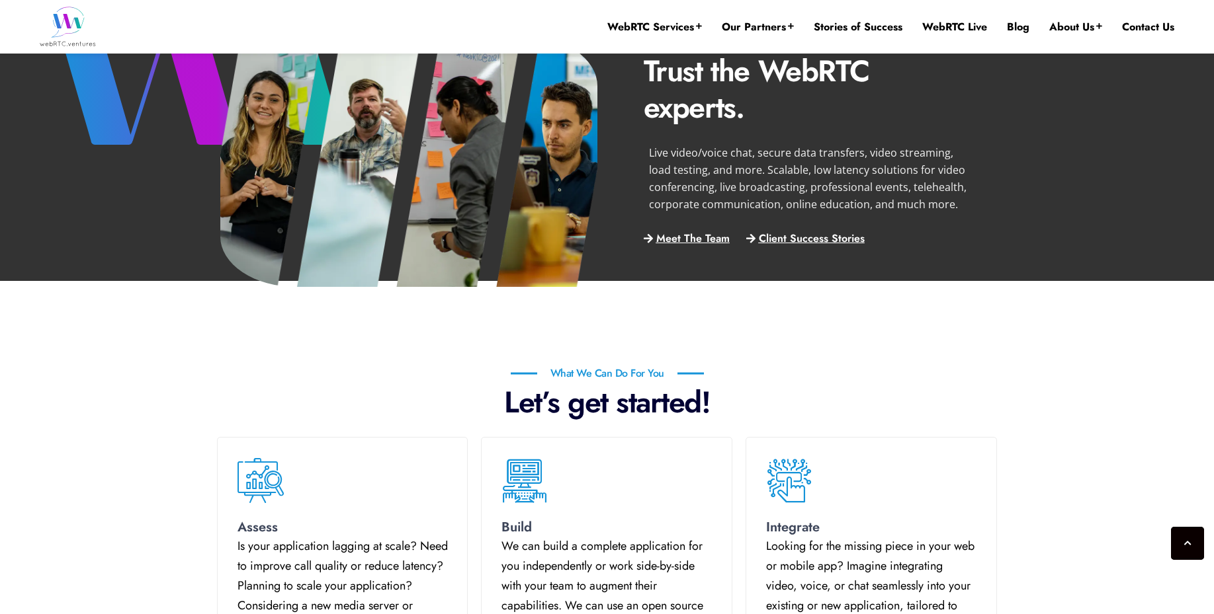
scroll to position [608, 0]
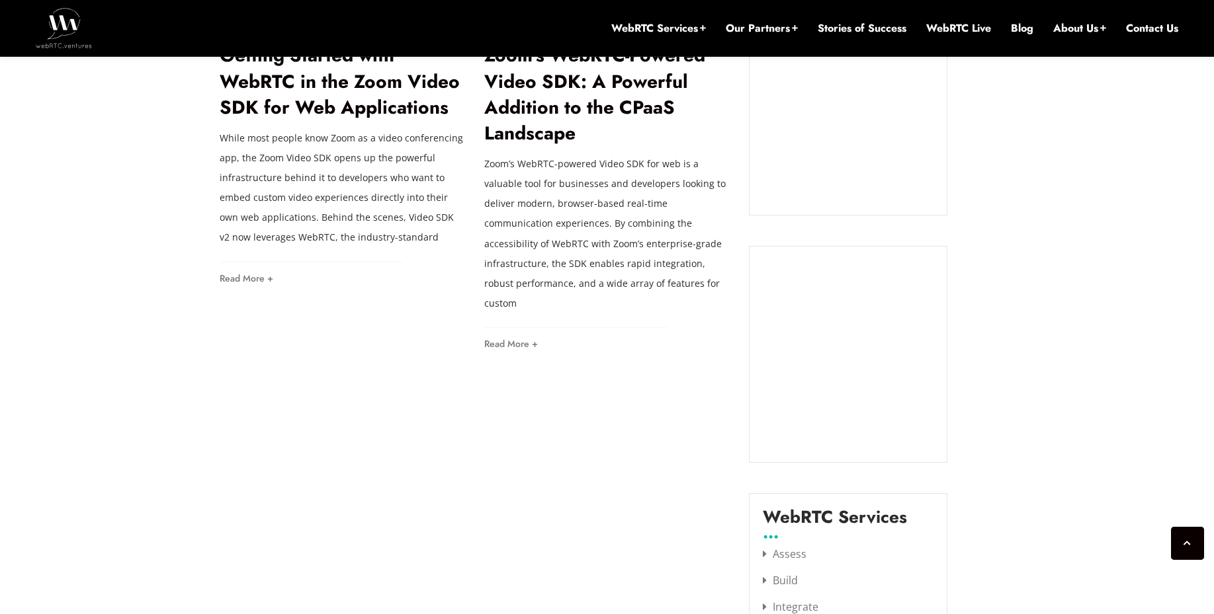
scroll to position [1270, 0]
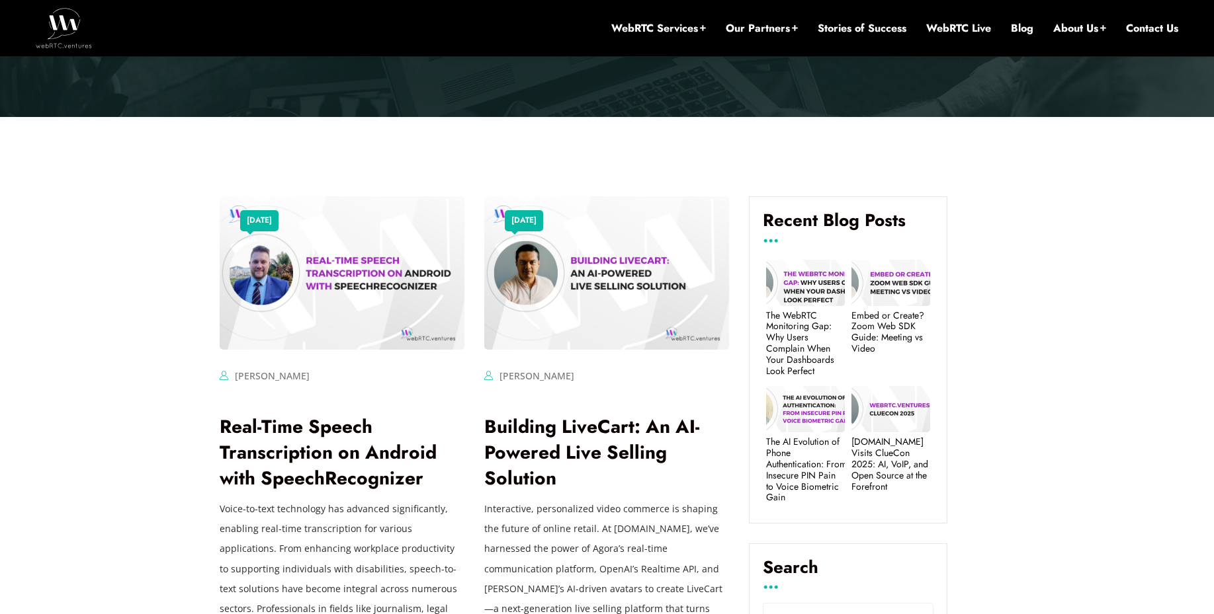
scroll to position [417, 0]
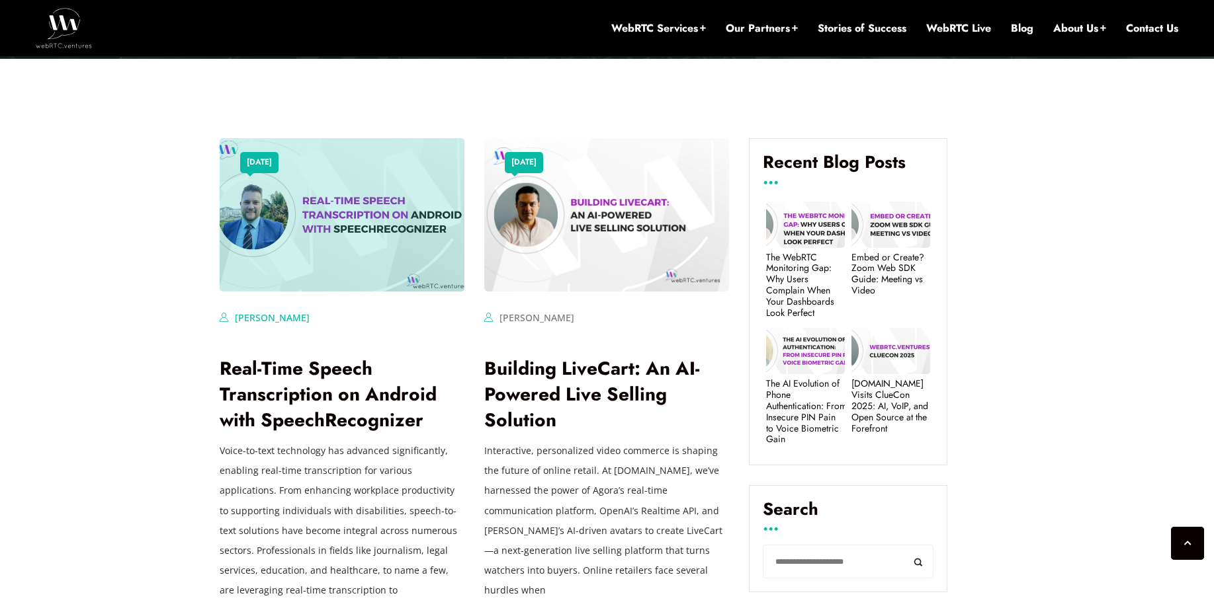
click at [282, 320] on link "Dilermando Sikora" at bounding box center [272, 318] width 75 height 13
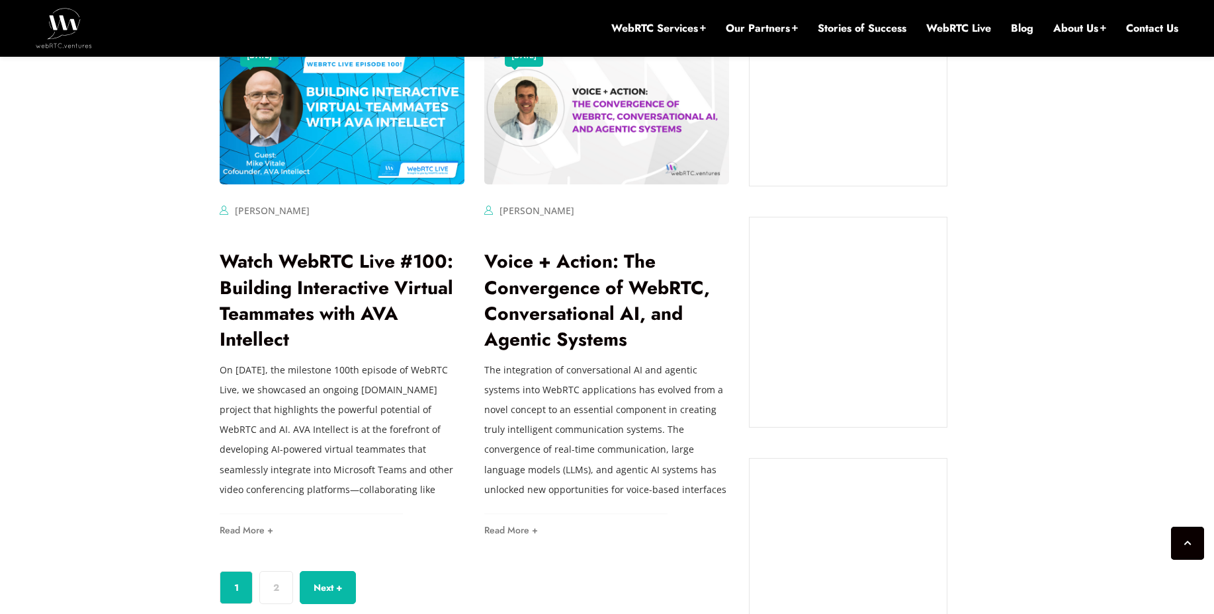
scroll to position [1131, 0]
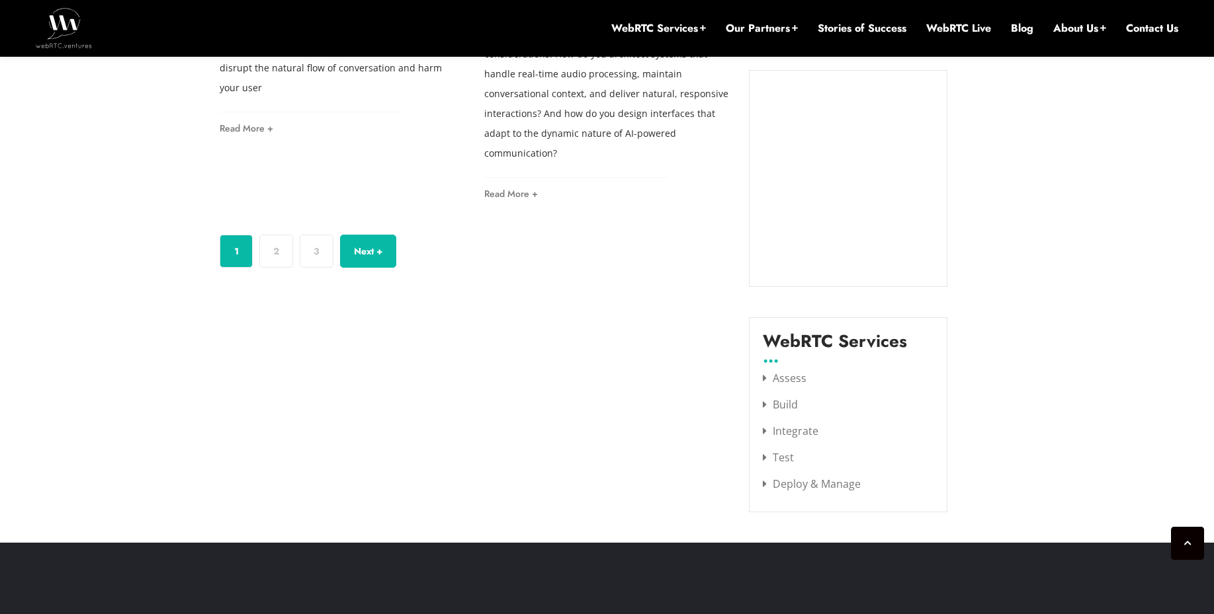
scroll to position [1508, 0]
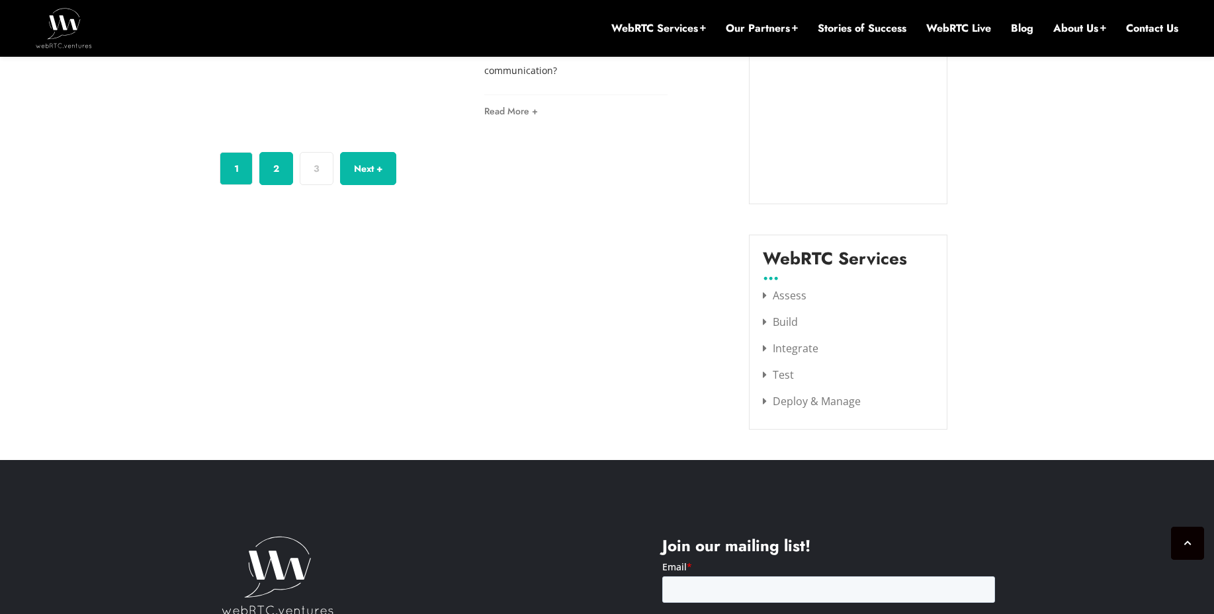
click at [280, 152] on link "2" at bounding box center [276, 168] width 34 height 33
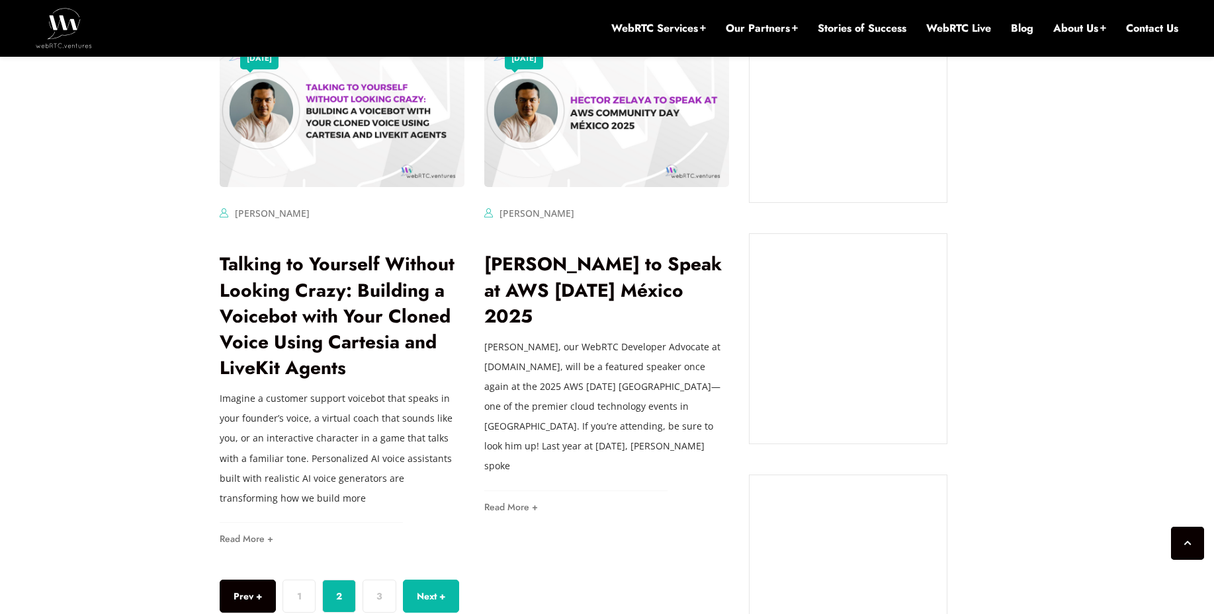
scroll to position [1191, 0]
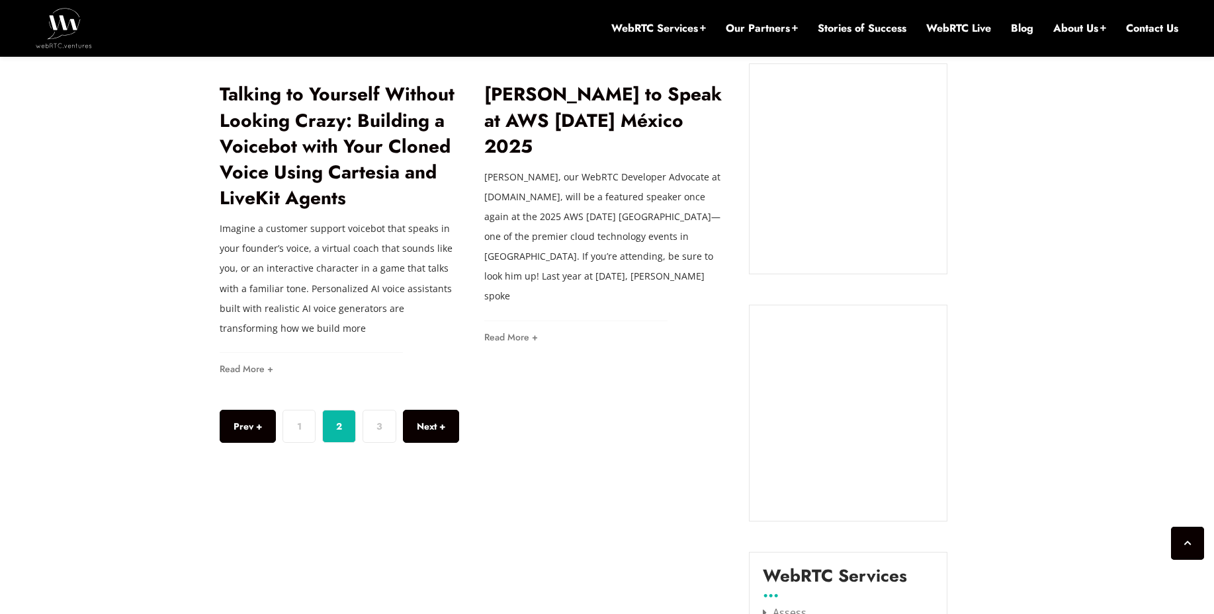
click at [403, 429] on link "Next +" at bounding box center [431, 426] width 56 height 33
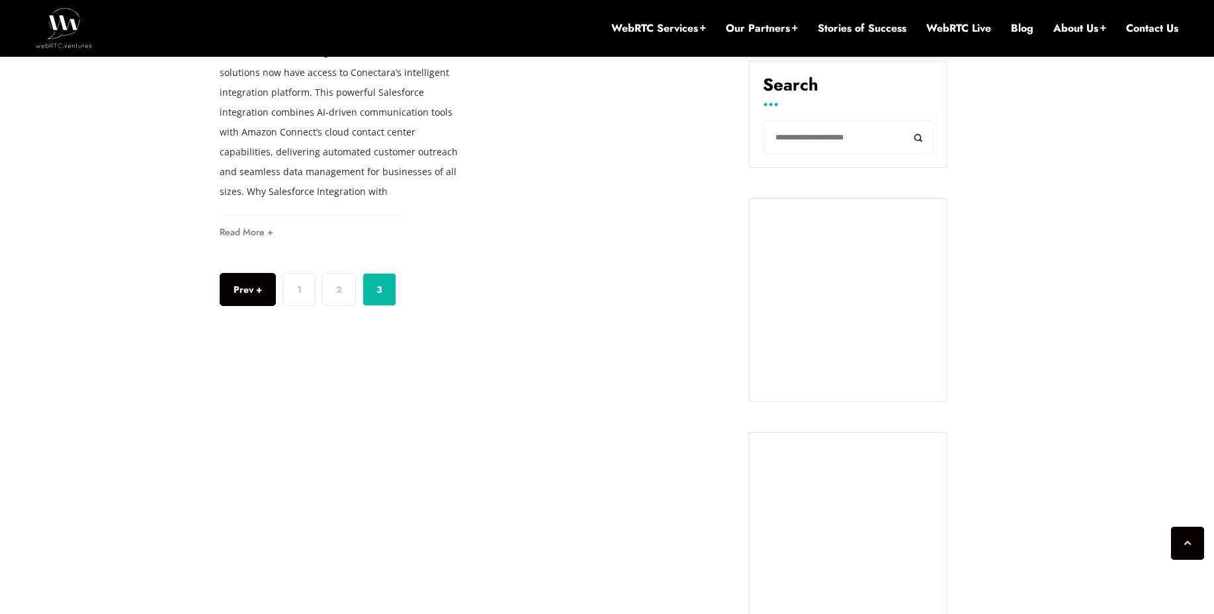
scroll to position [873, 0]
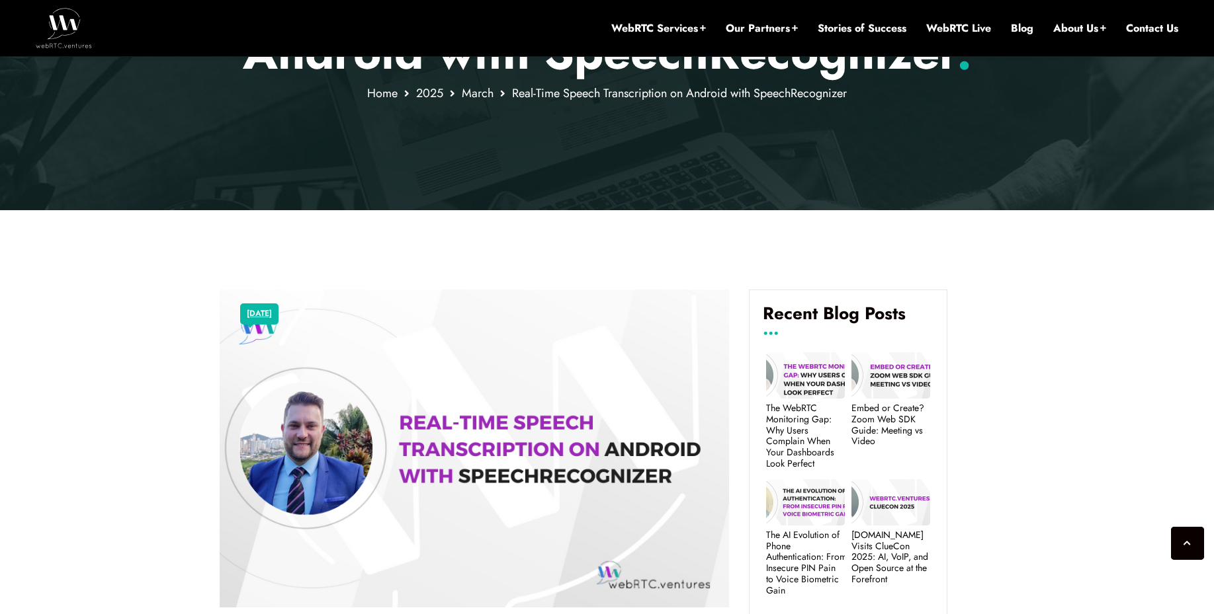
scroll to position [337, 0]
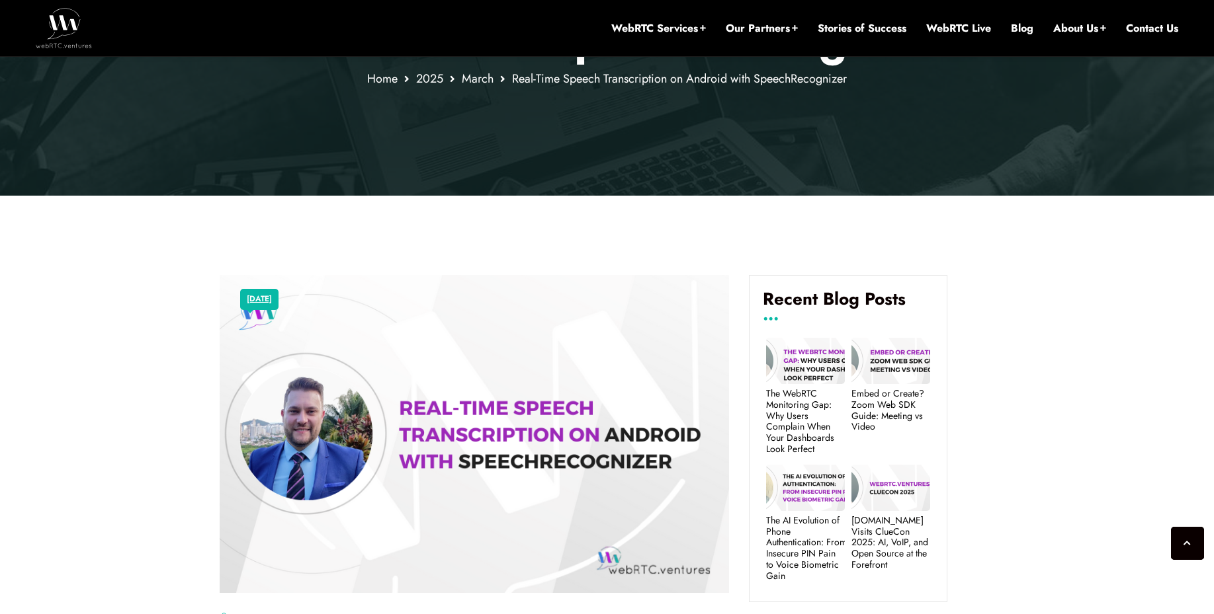
click at [313, 464] on img at bounding box center [474, 434] width 509 height 318
click at [320, 435] on img at bounding box center [474, 434] width 509 height 318
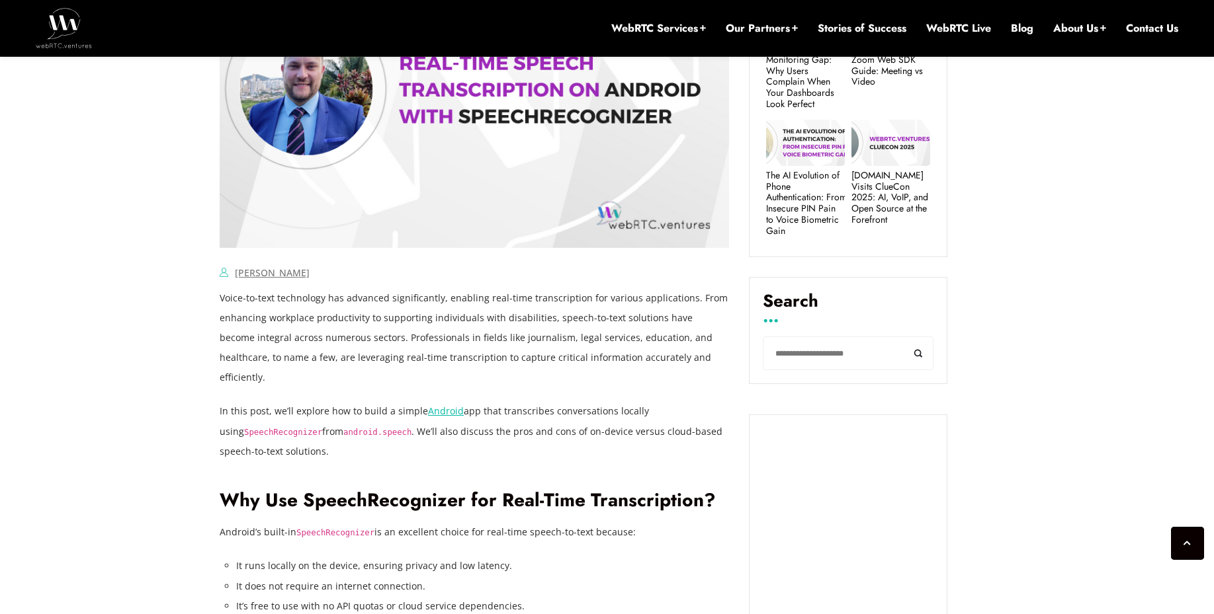
scroll to position [734, 0]
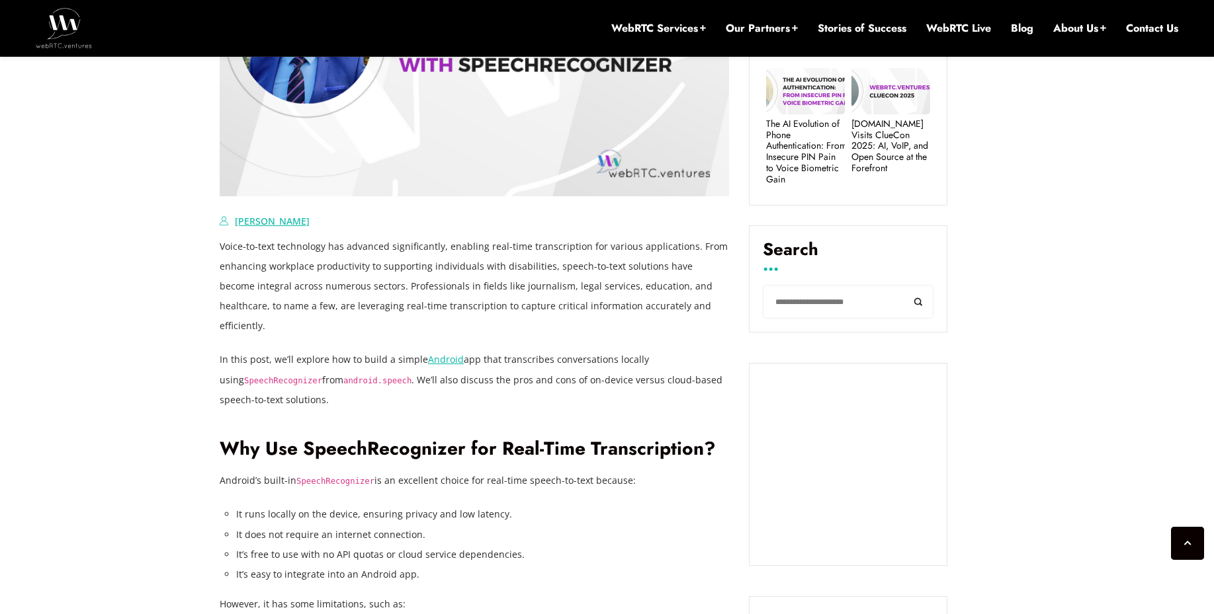
click at [286, 222] on link "Dilermando Sikora" at bounding box center [272, 221] width 75 height 13
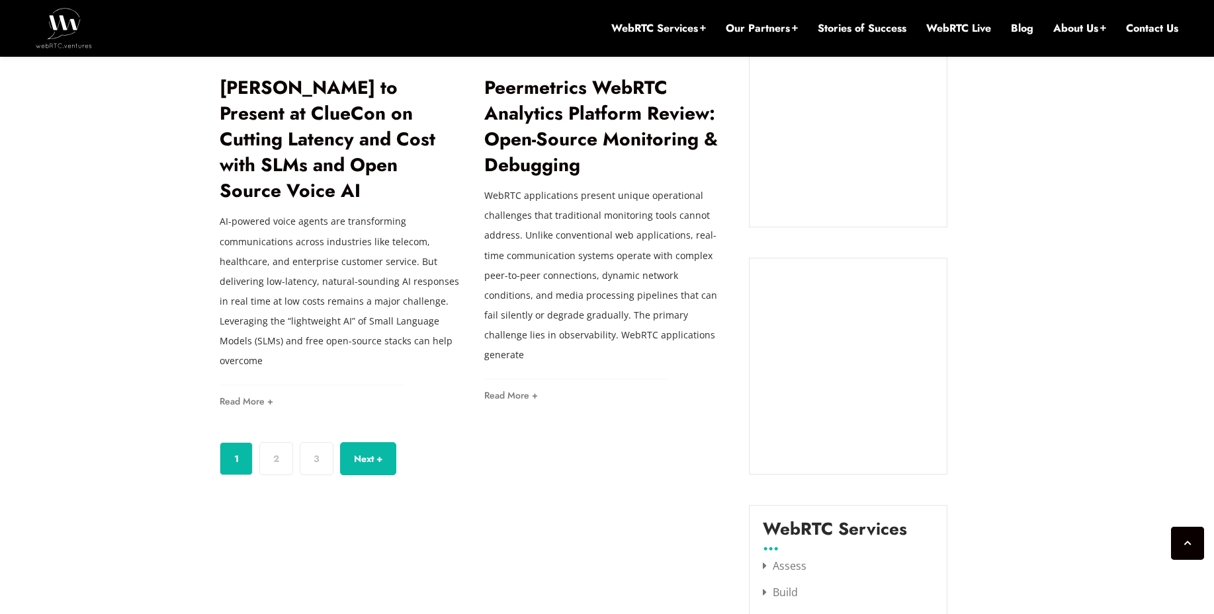
scroll to position [1349, 0]
